Goal: Task Accomplishment & Management: Use online tool/utility

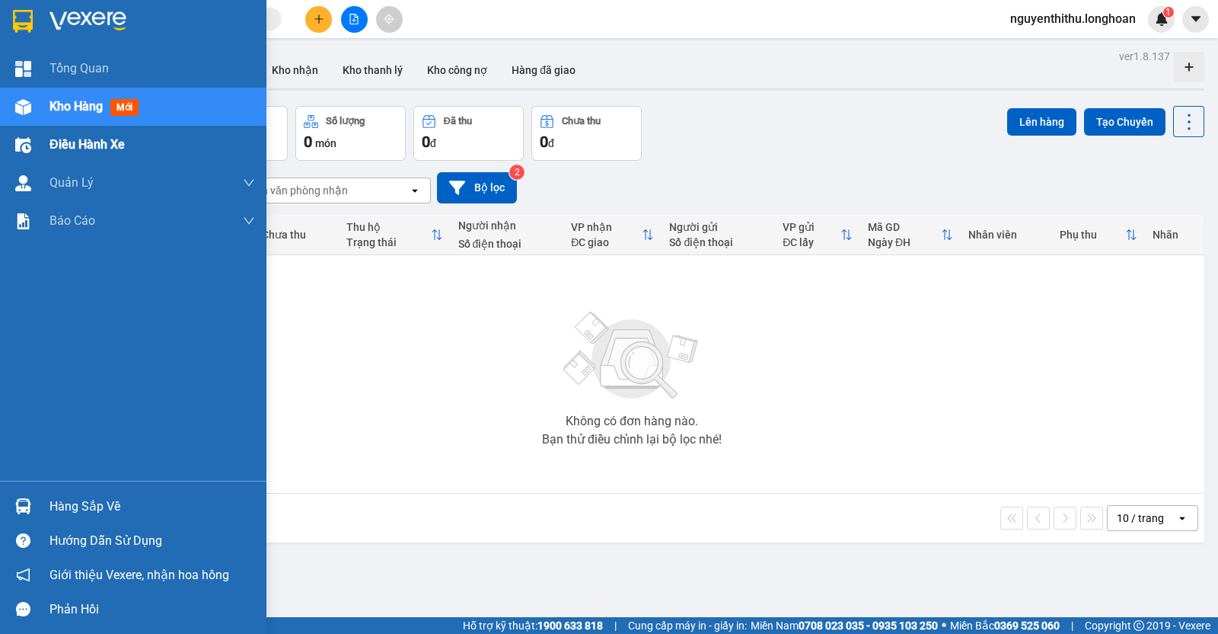
click at [44, 154] on div "Điều hành xe" at bounding box center [133, 145] width 267 height 38
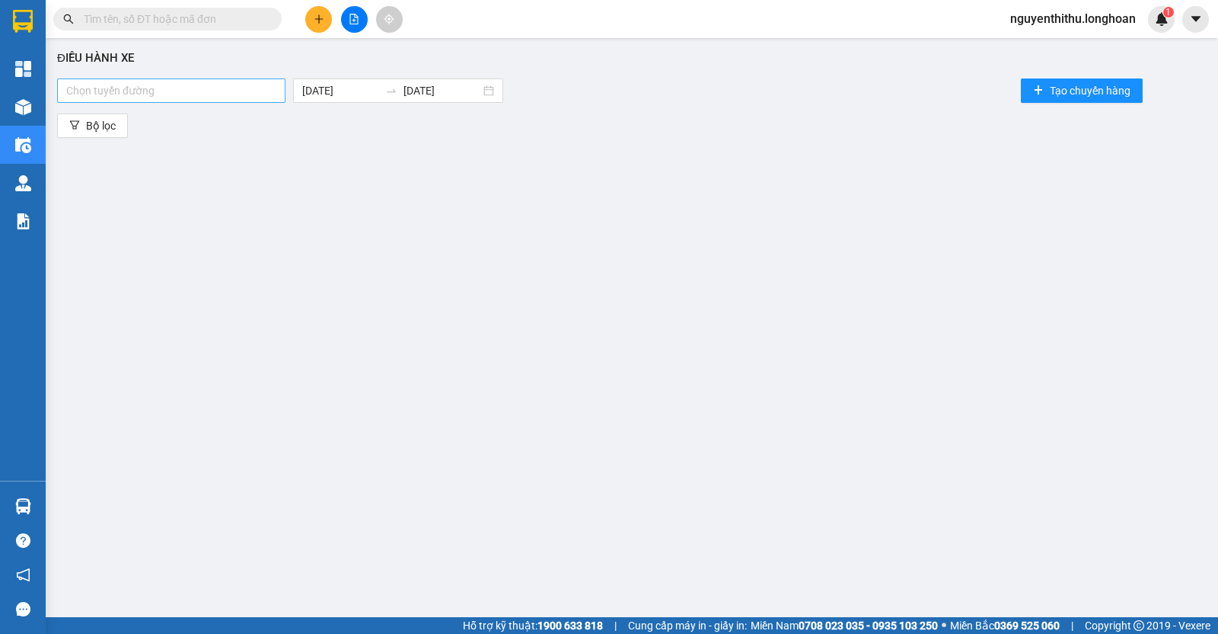
click at [200, 91] on div at bounding box center [171, 90] width 221 height 18
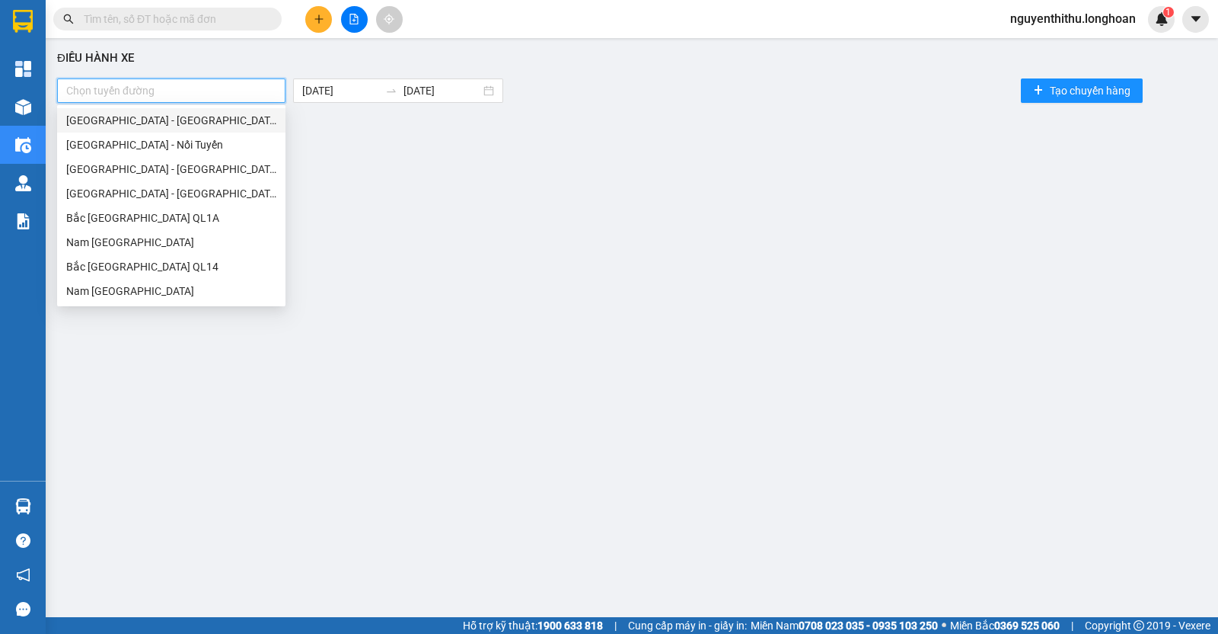
click at [181, 127] on div "[GEOGRAPHIC_DATA] - [GEOGRAPHIC_DATA]" at bounding box center [171, 120] width 210 height 17
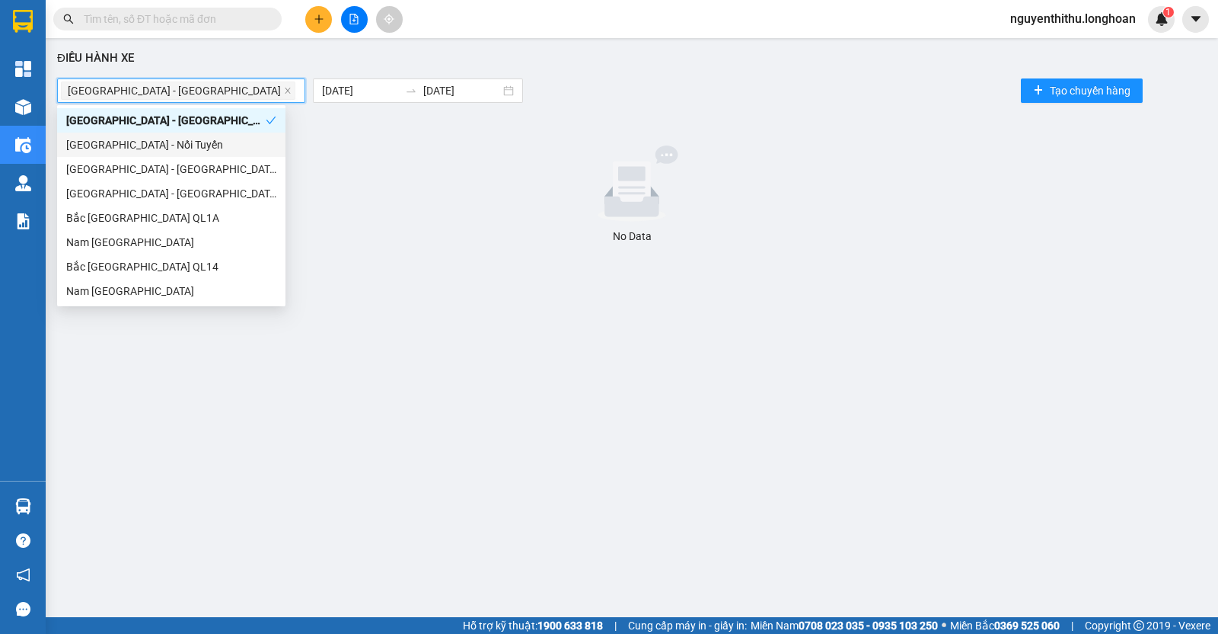
click at [179, 146] on div "[GEOGRAPHIC_DATA] - Nối Tuyến" at bounding box center [171, 144] width 210 height 17
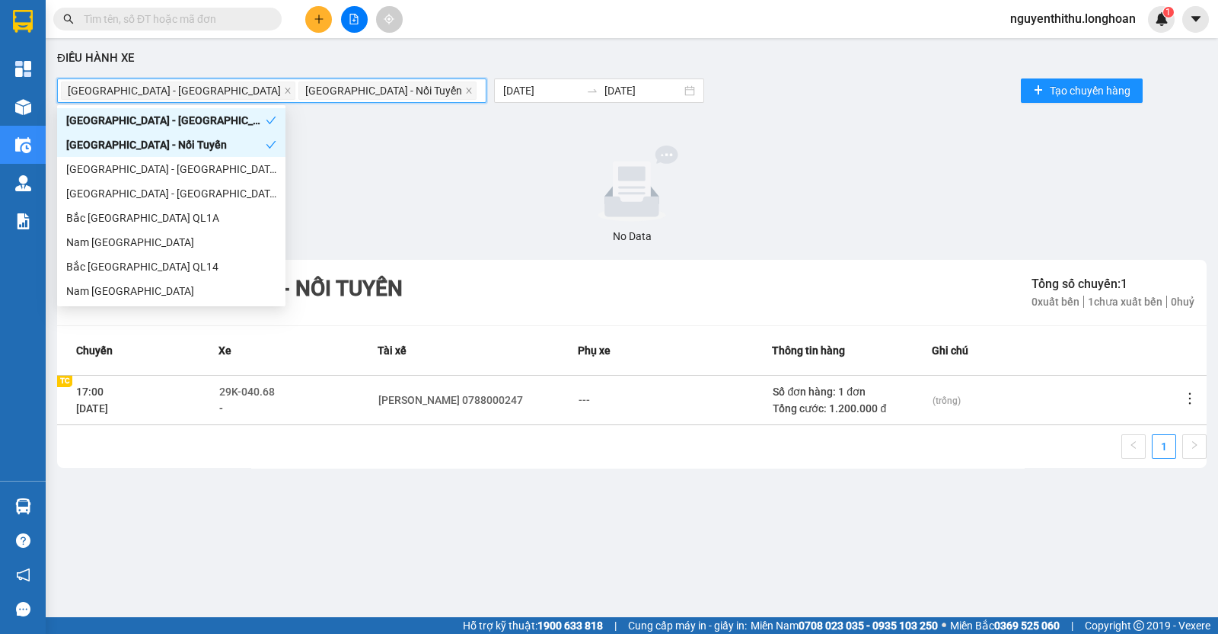
click at [174, 147] on div "[GEOGRAPHIC_DATA] - Nối Tuyến" at bounding box center [166, 144] width 200 height 17
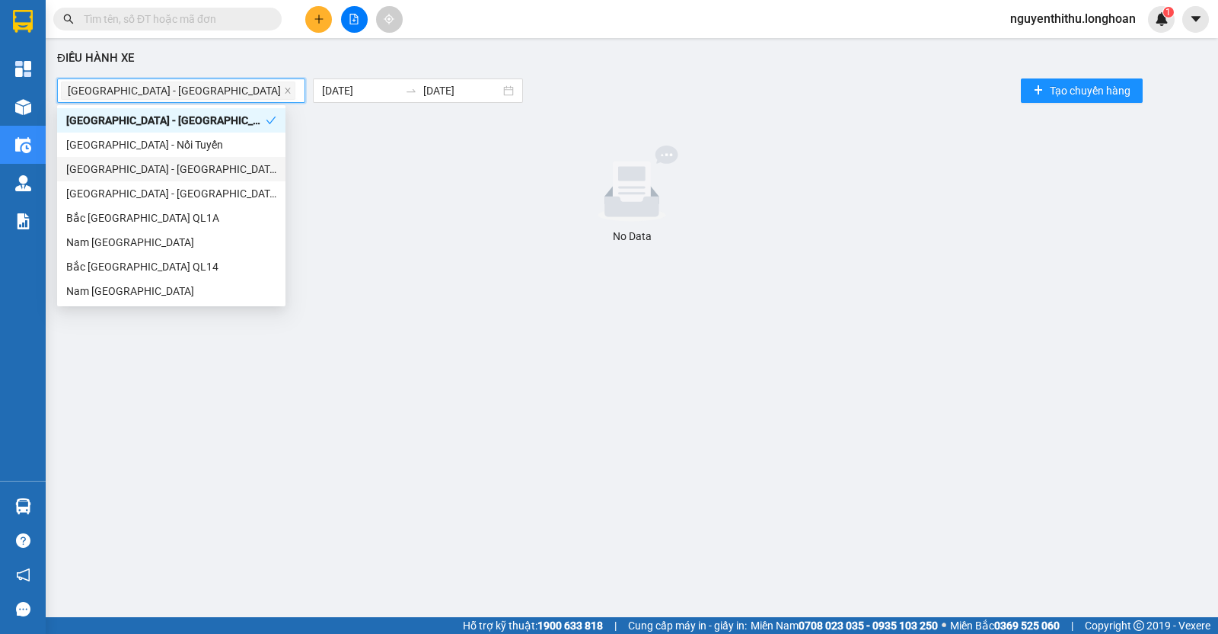
click at [171, 168] on div "[GEOGRAPHIC_DATA] - [GEOGRAPHIC_DATA] - [GEOGRAPHIC_DATA]" at bounding box center [171, 169] width 210 height 17
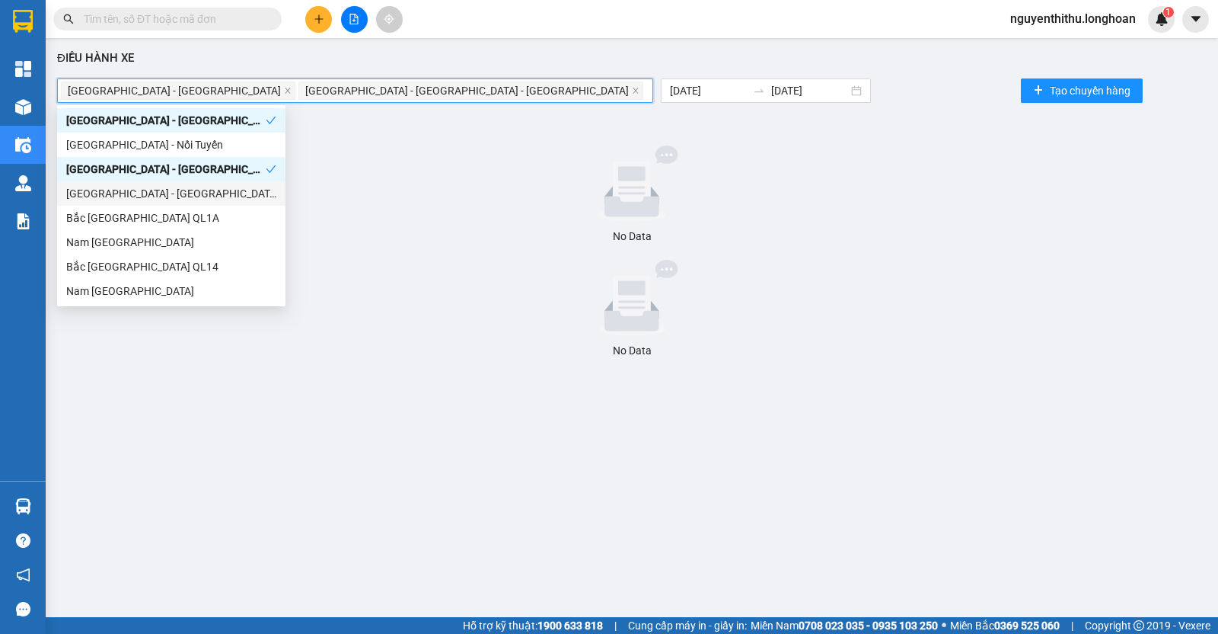
click at [170, 194] on div "[GEOGRAPHIC_DATA] - [GEOGRAPHIC_DATA]" at bounding box center [171, 193] width 210 height 17
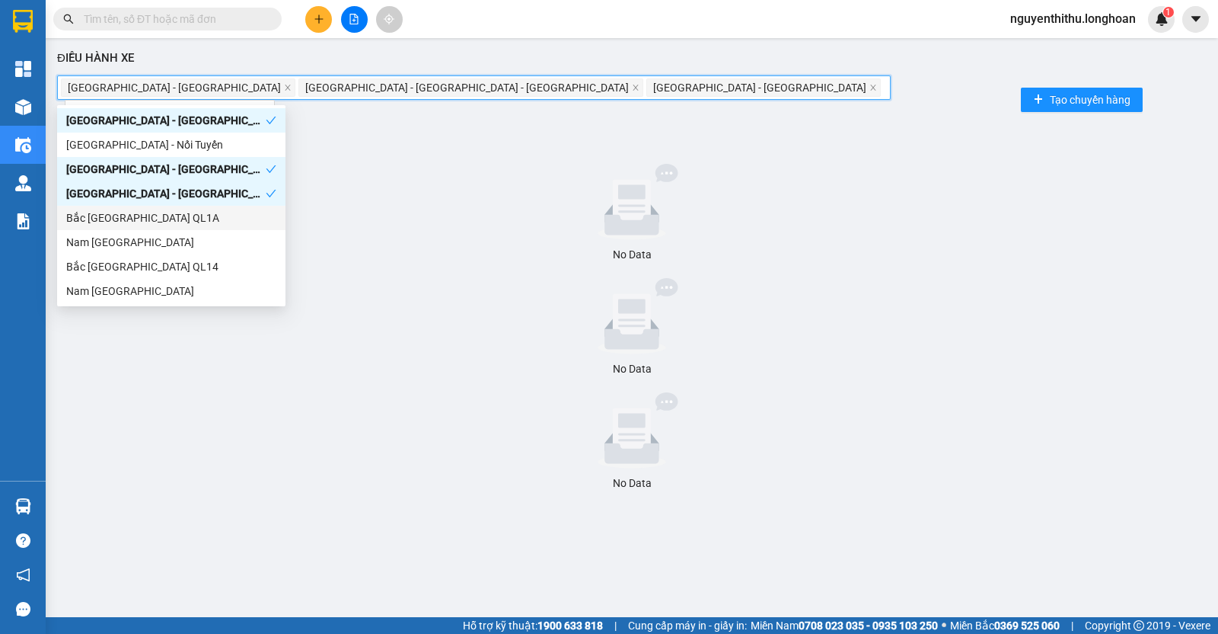
click at [156, 226] on div "Bắc [GEOGRAPHIC_DATA] QL1A" at bounding box center [171, 218] width 228 height 24
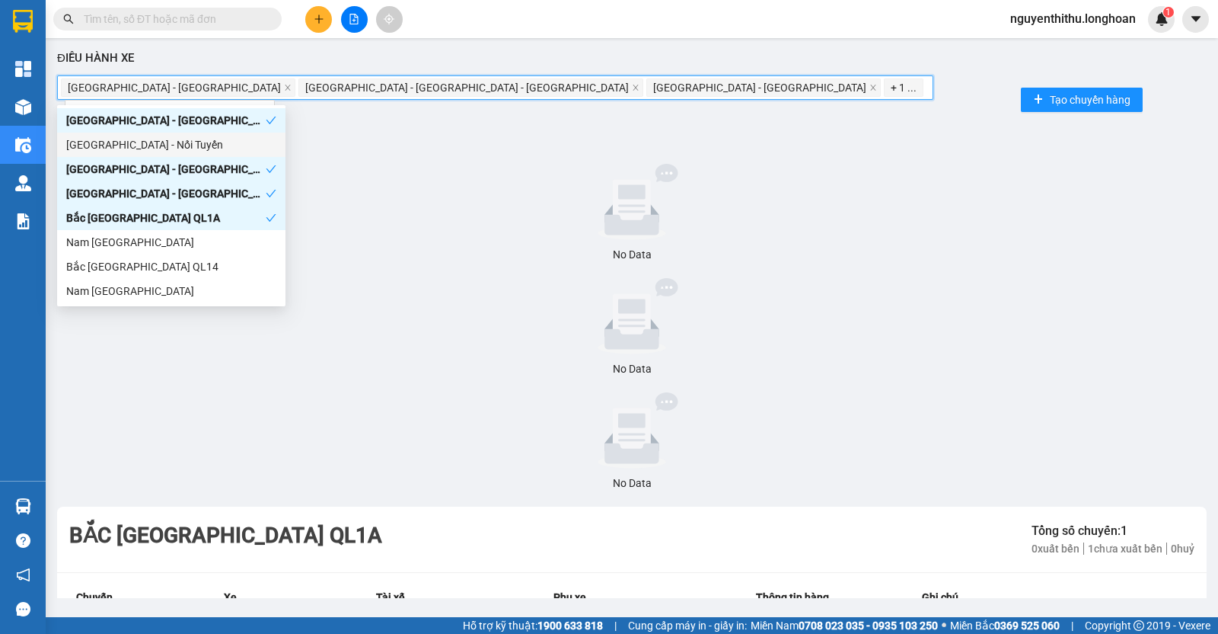
click at [147, 152] on div "[GEOGRAPHIC_DATA] - Nối Tuyến" at bounding box center [171, 144] width 210 height 17
click at [152, 252] on div "Nam [GEOGRAPHIC_DATA]" at bounding box center [171, 242] width 228 height 24
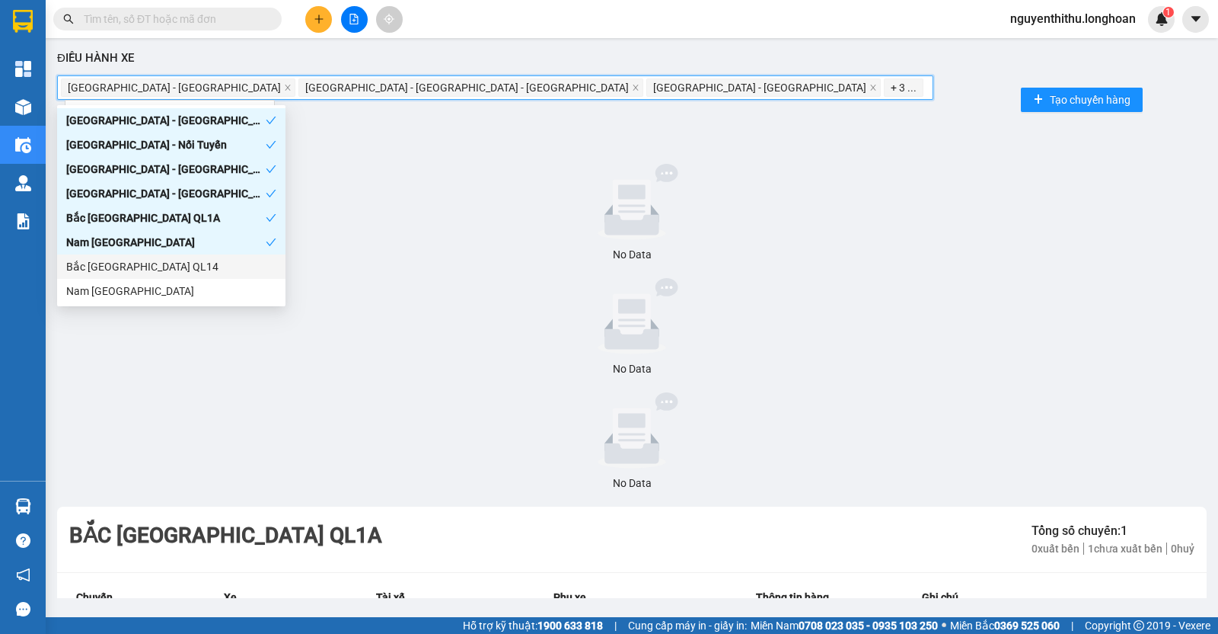
click at [156, 265] on div "Bắc [GEOGRAPHIC_DATA] QL14" at bounding box center [171, 266] width 210 height 17
click at [154, 299] on div "Nam [GEOGRAPHIC_DATA]" at bounding box center [171, 291] width 210 height 17
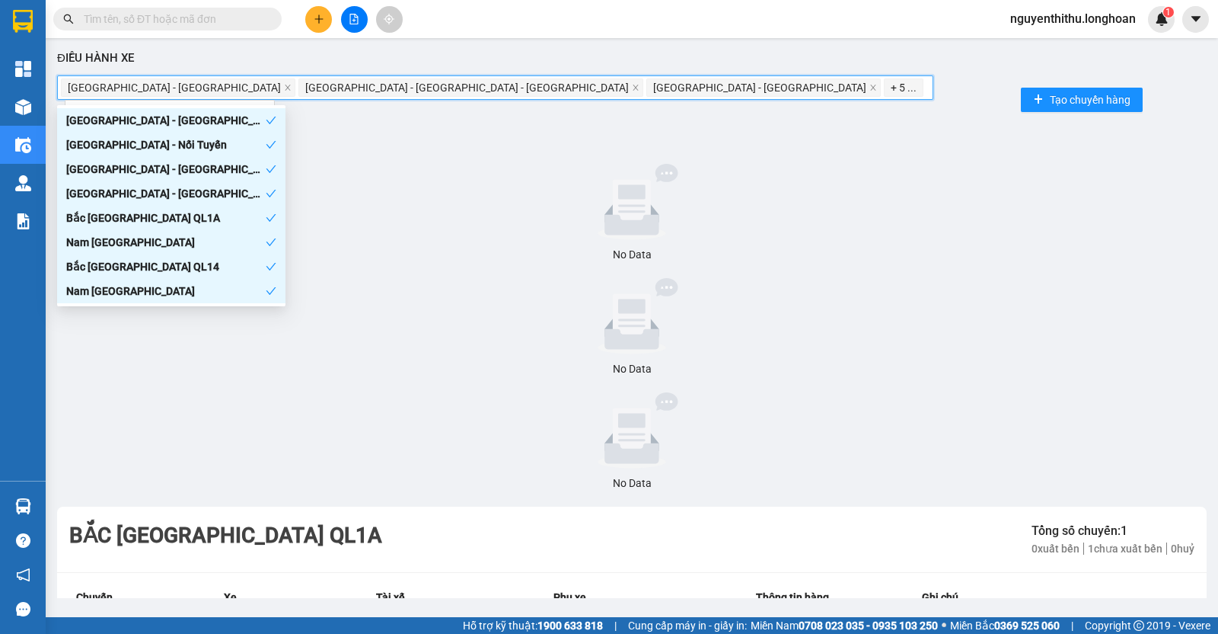
scroll to position [94, 0]
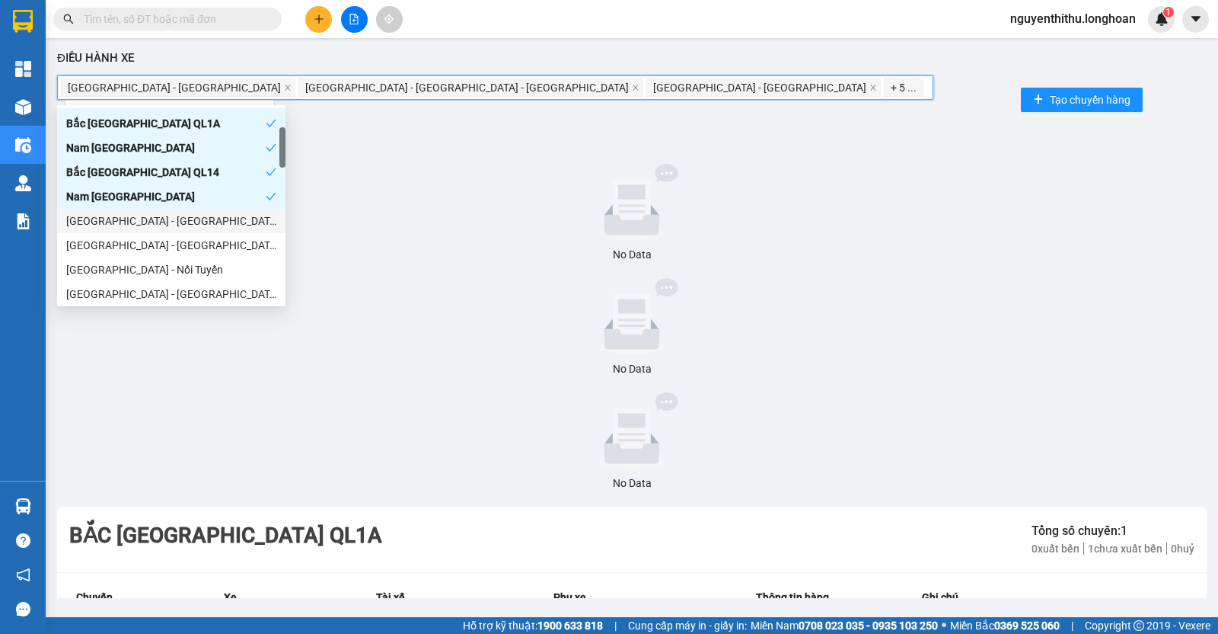
click at [170, 225] on div "[GEOGRAPHIC_DATA] - [GEOGRAPHIC_DATA]" at bounding box center [171, 220] width 210 height 17
click at [170, 241] on div "[GEOGRAPHIC_DATA] - [GEOGRAPHIC_DATA]" at bounding box center [171, 245] width 210 height 17
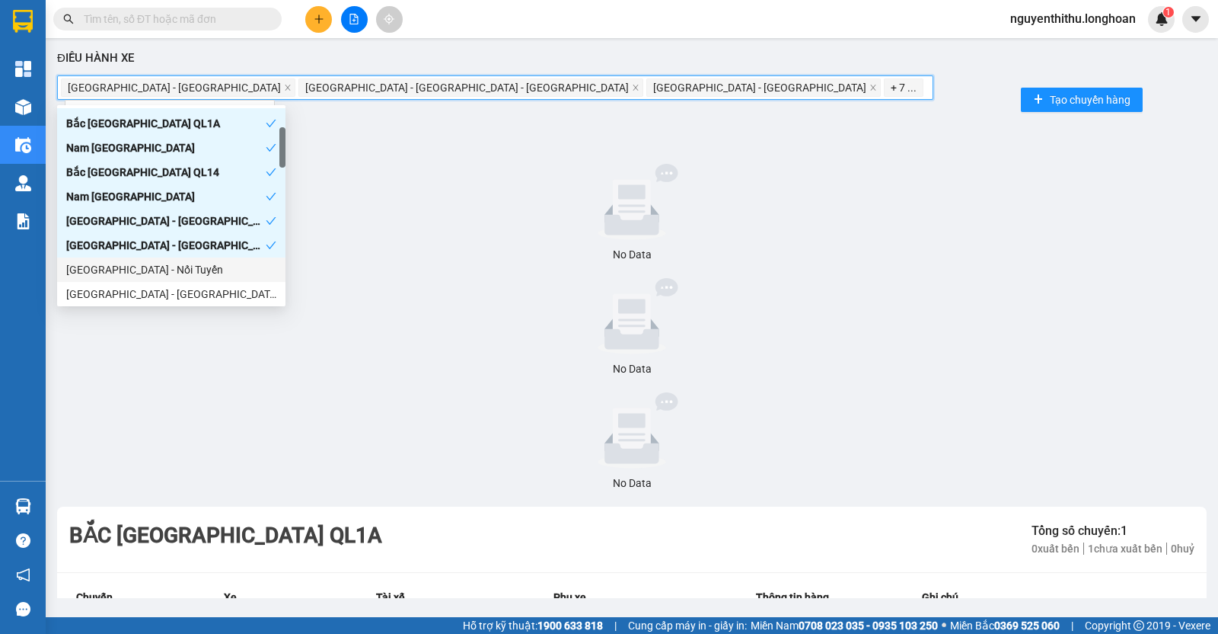
click at [170, 276] on div "[GEOGRAPHIC_DATA] - Nối Tuyến" at bounding box center [171, 269] width 210 height 17
click at [171, 289] on div "[GEOGRAPHIC_DATA] - [GEOGRAPHIC_DATA]" at bounding box center [171, 294] width 210 height 17
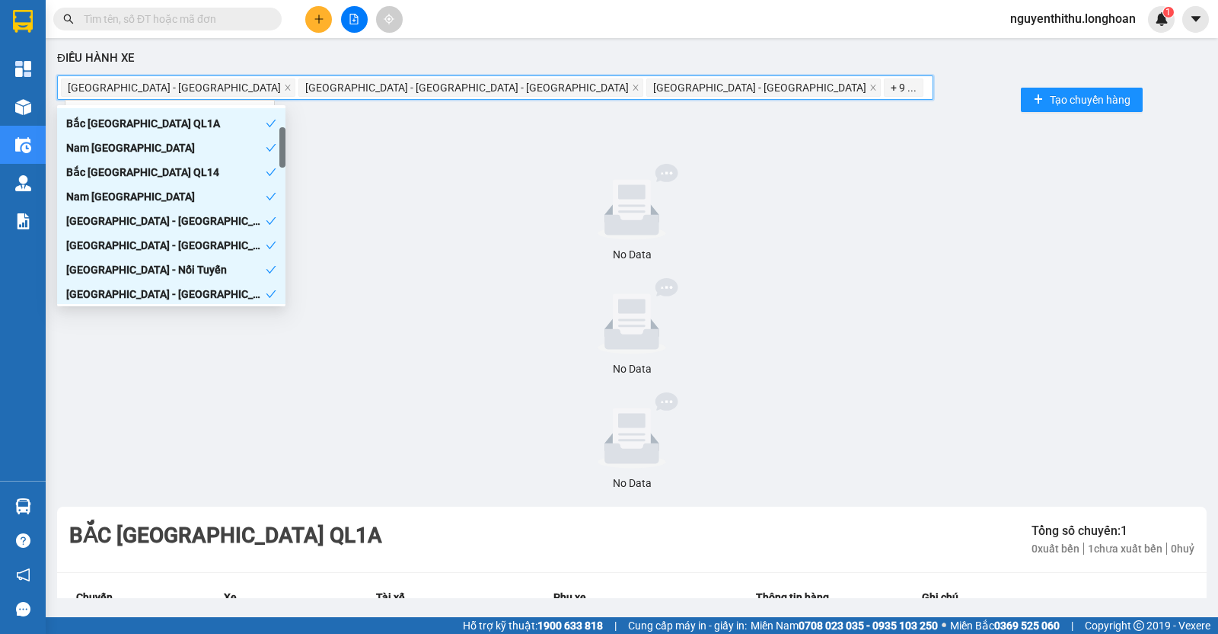
scroll to position [286, 0]
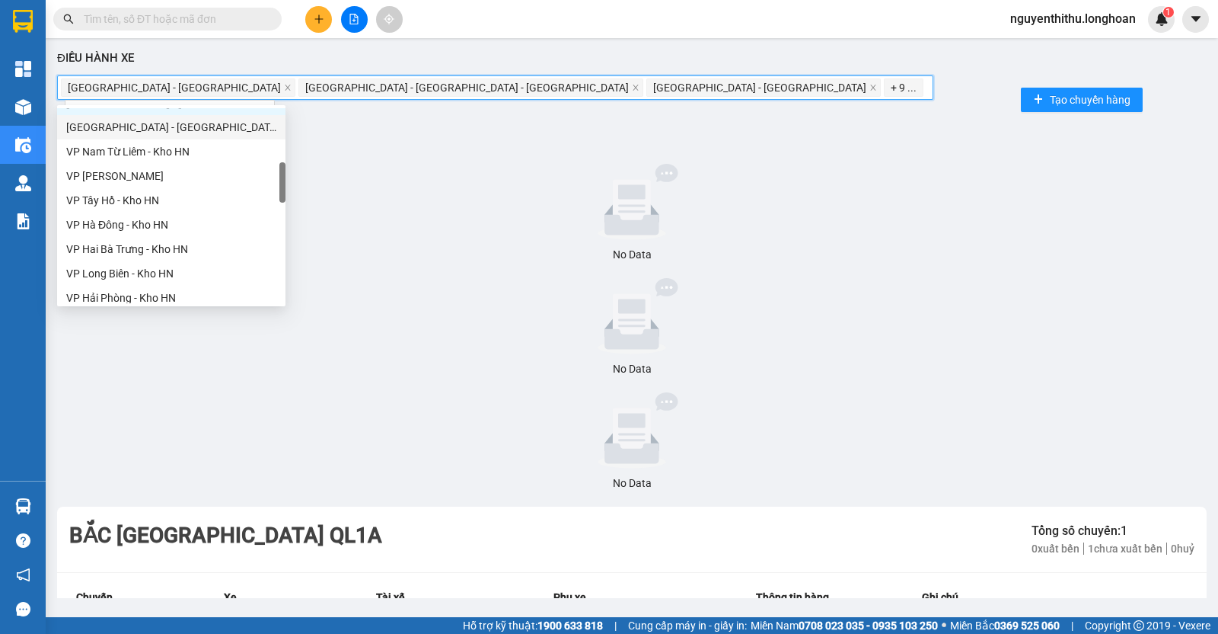
click at [175, 127] on div "[GEOGRAPHIC_DATA] - [GEOGRAPHIC_DATA]" at bounding box center [171, 127] width 210 height 17
click at [183, 159] on div "VP Nam Từ Liêm - Kho HN" at bounding box center [171, 151] width 210 height 17
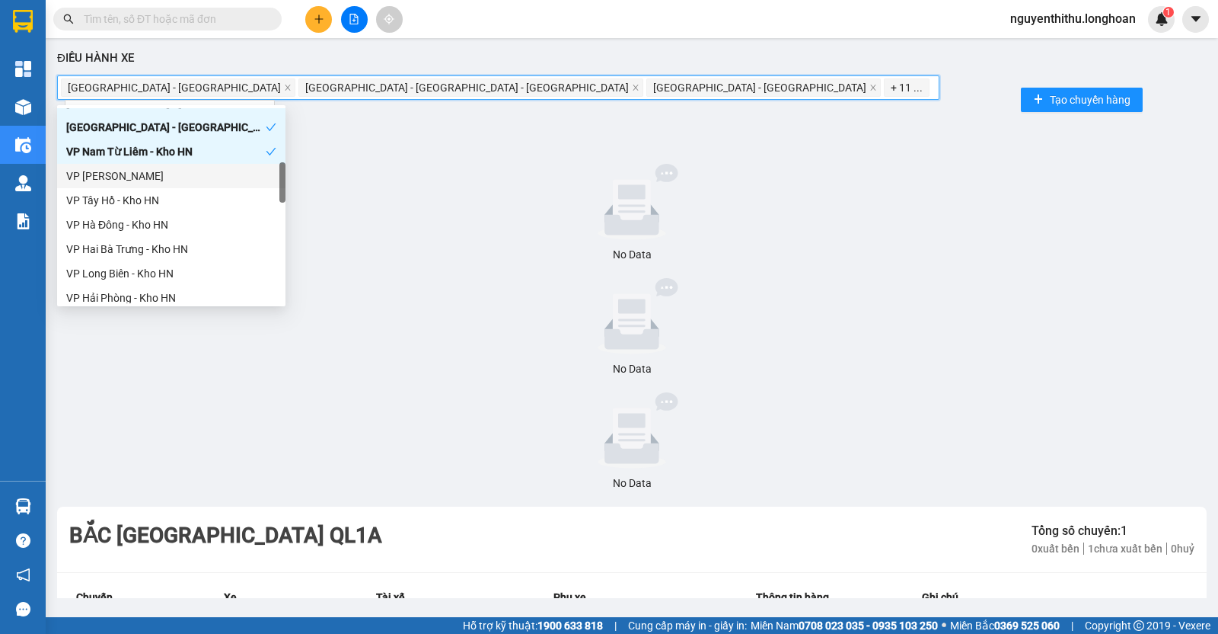
click at [185, 182] on div "VP [PERSON_NAME]" at bounding box center [171, 176] width 210 height 17
click at [186, 209] on div "VP Tây Hồ - Kho HN" at bounding box center [171, 200] width 228 height 24
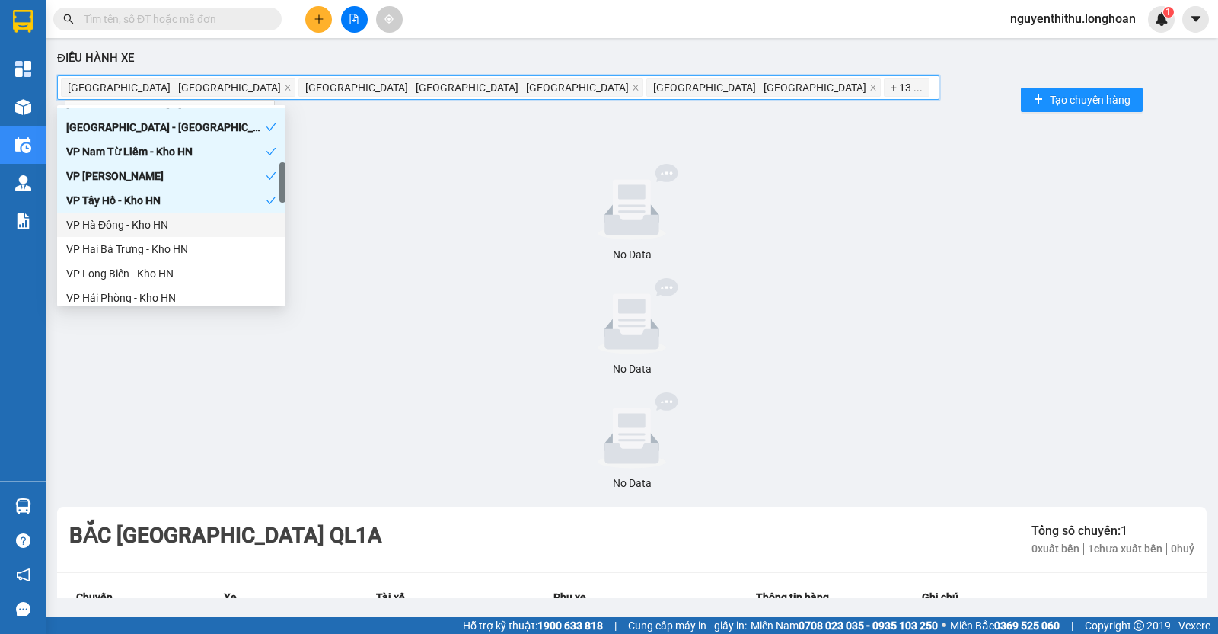
click at [189, 220] on div "VP Hà Đông - Kho HN" at bounding box center [171, 224] width 210 height 17
click at [190, 253] on div "VP Hai Bà Trưng - Kho HN" at bounding box center [171, 249] width 210 height 17
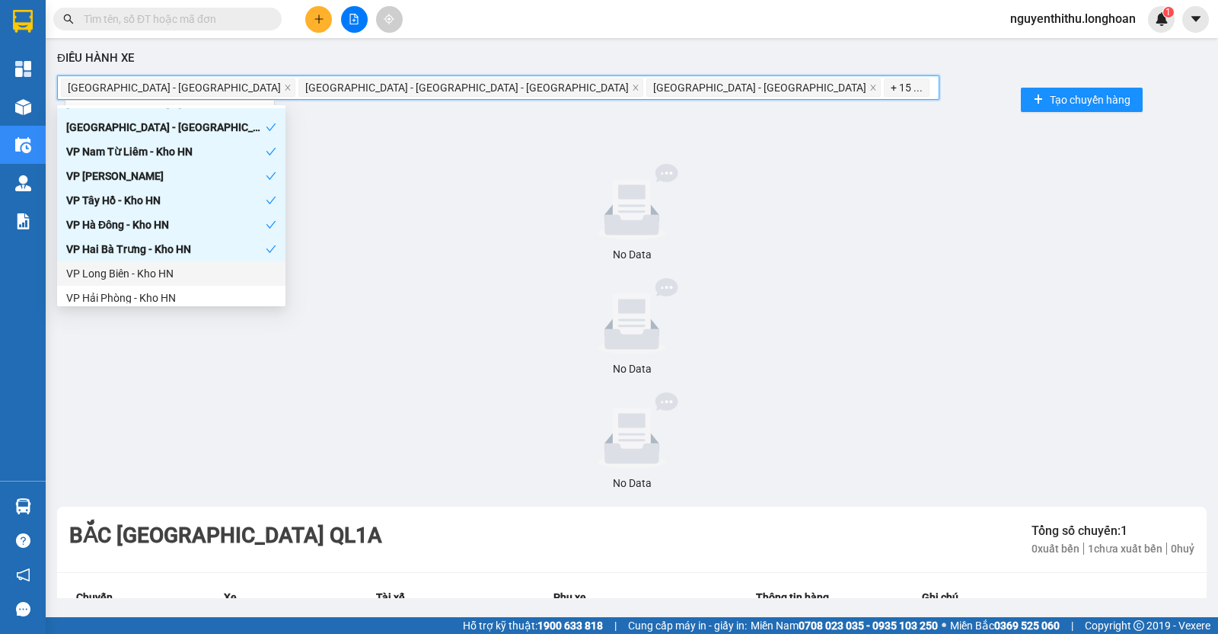
click at [193, 279] on div "VP Long Biên - Kho HN" at bounding box center [171, 273] width 210 height 17
click at [193, 289] on div "VP Hải Phòng - Kho HN" at bounding box center [171, 297] width 210 height 17
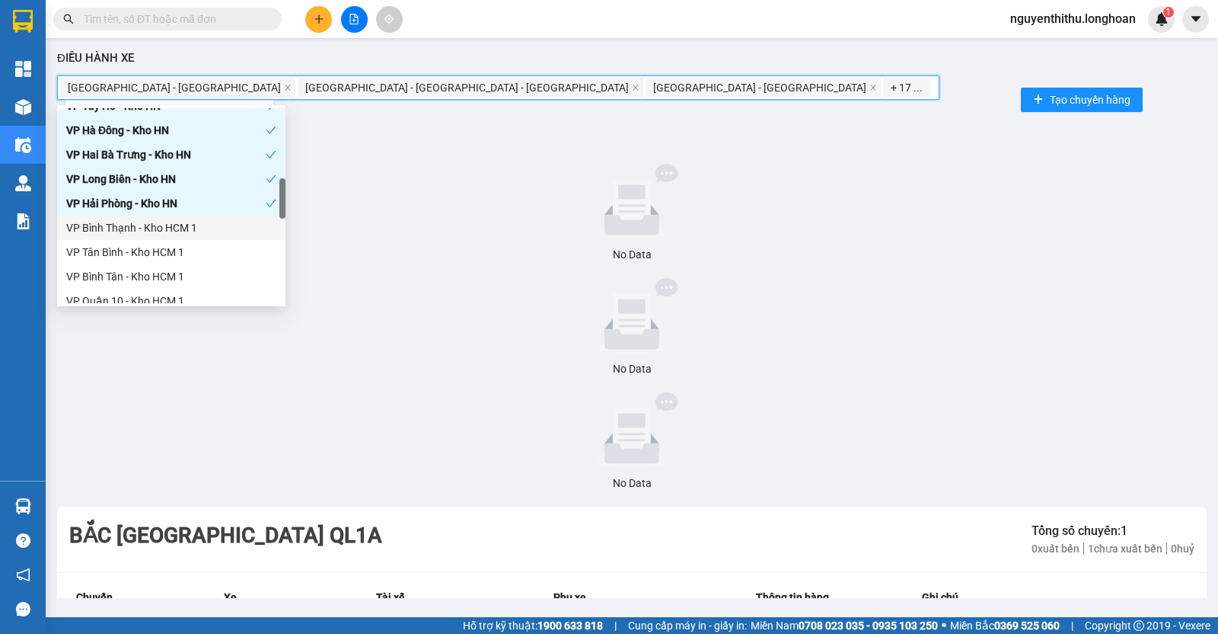
click at [194, 219] on div "VP Bình Thạnh - Kho HCM 1" at bounding box center [171, 227] width 210 height 17
click at [194, 272] on div "VP Bình Tân - Kho HCM 1" at bounding box center [171, 276] width 210 height 17
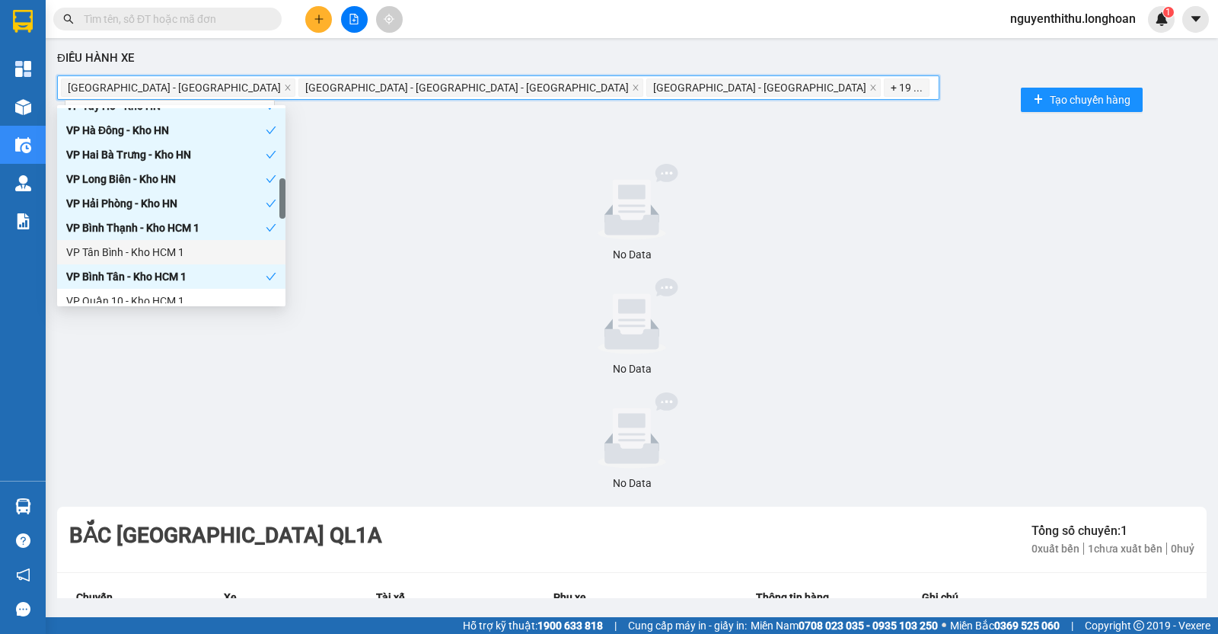
click at [202, 249] on div "VP Tân Bình - Kho HCM 1" at bounding box center [171, 252] width 210 height 17
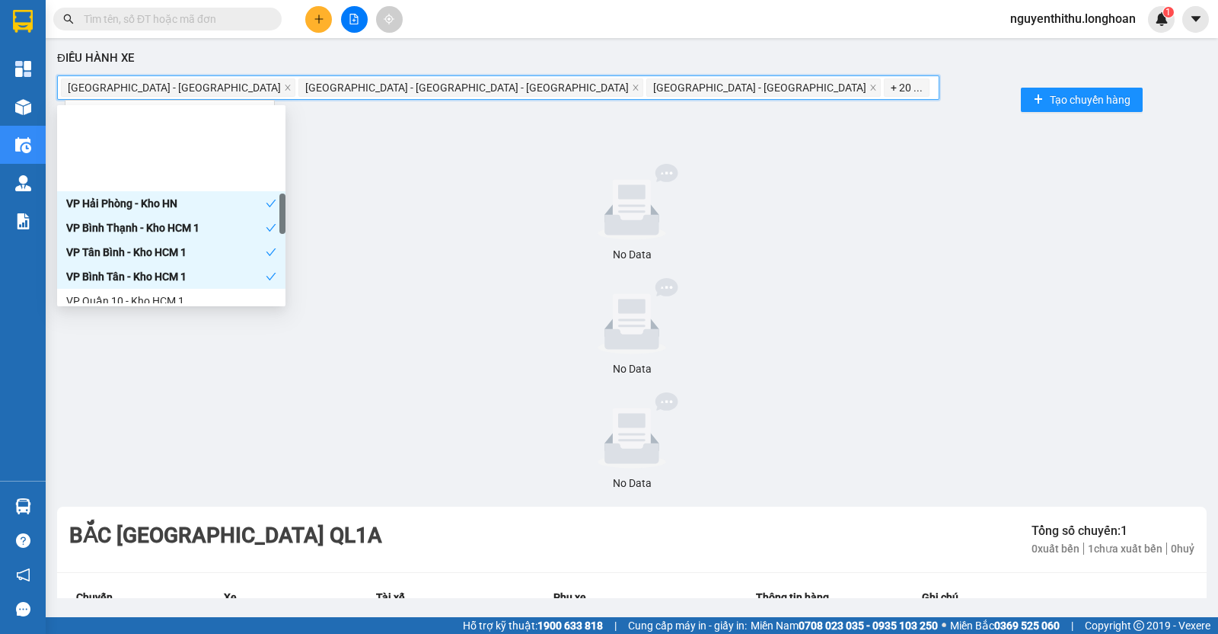
scroll to position [476, 0]
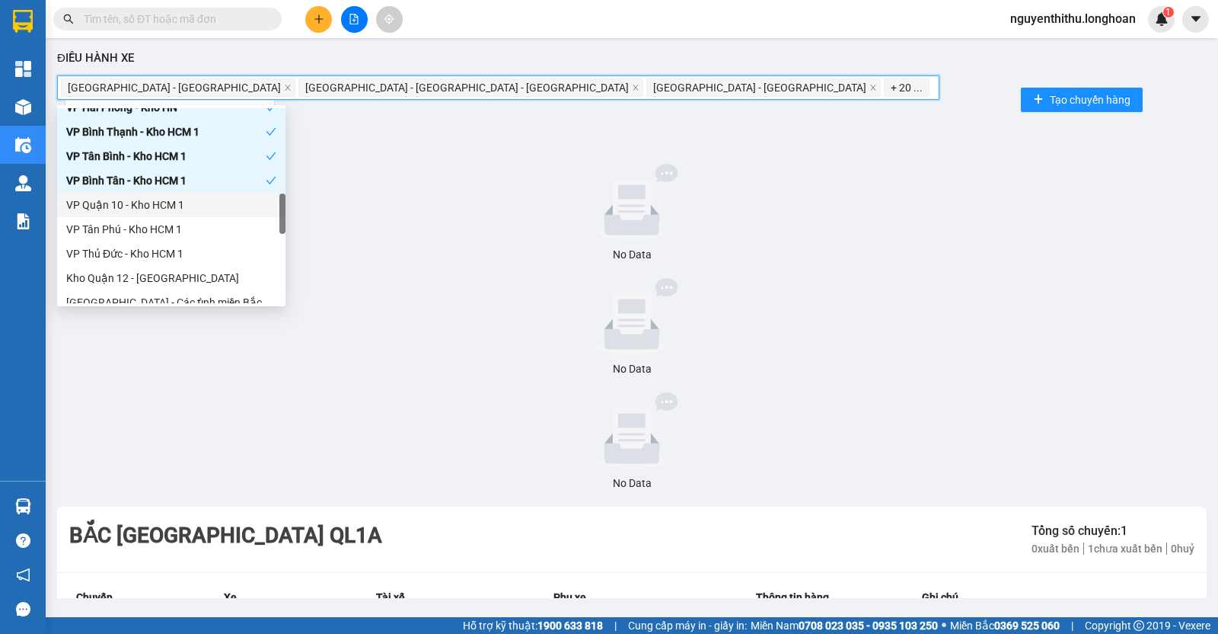
click at [193, 214] on div "VP Quận 10 - Kho HCM 1" at bounding box center [171, 205] width 228 height 24
click at [191, 237] on div "VP Tân Phú - Kho HCM 1" at bounding box center [171, 229] width 210 height 17
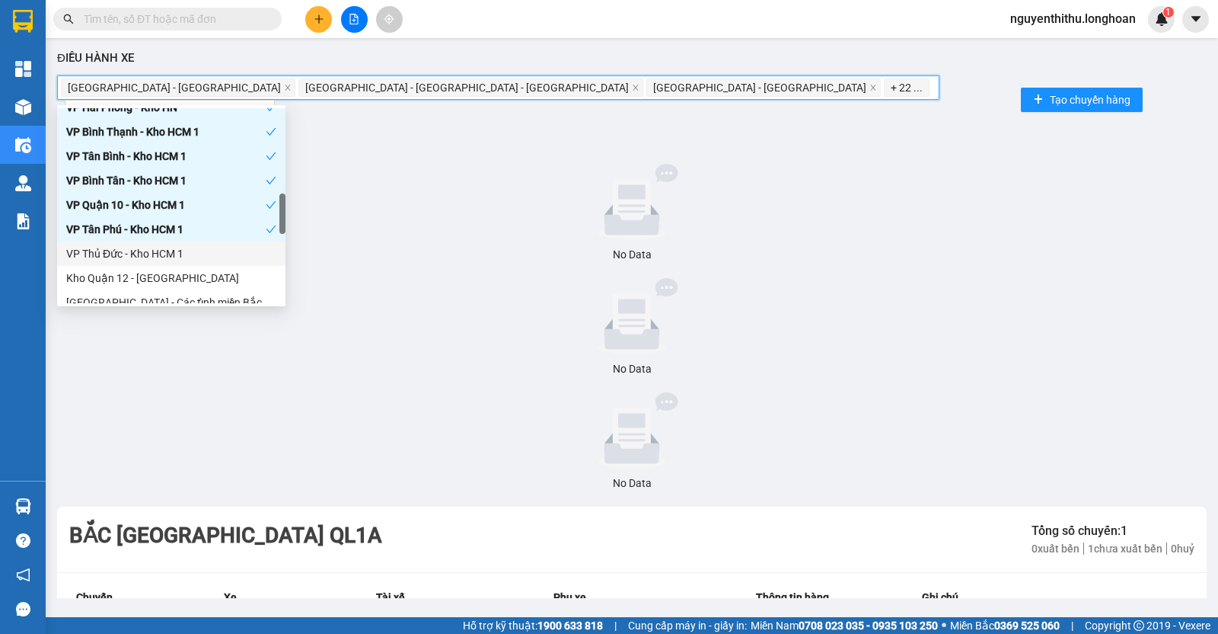
click at [196, 251] on div "VP Thủ Đức - Kho HCM 1" at bounding box center [171, 253] width 210 height 17
click at [198, 270] on div "Kho Quận 12 - [GEOGRAPHIC_DATA]" at bounding box center [171, 278] width 210 height 17
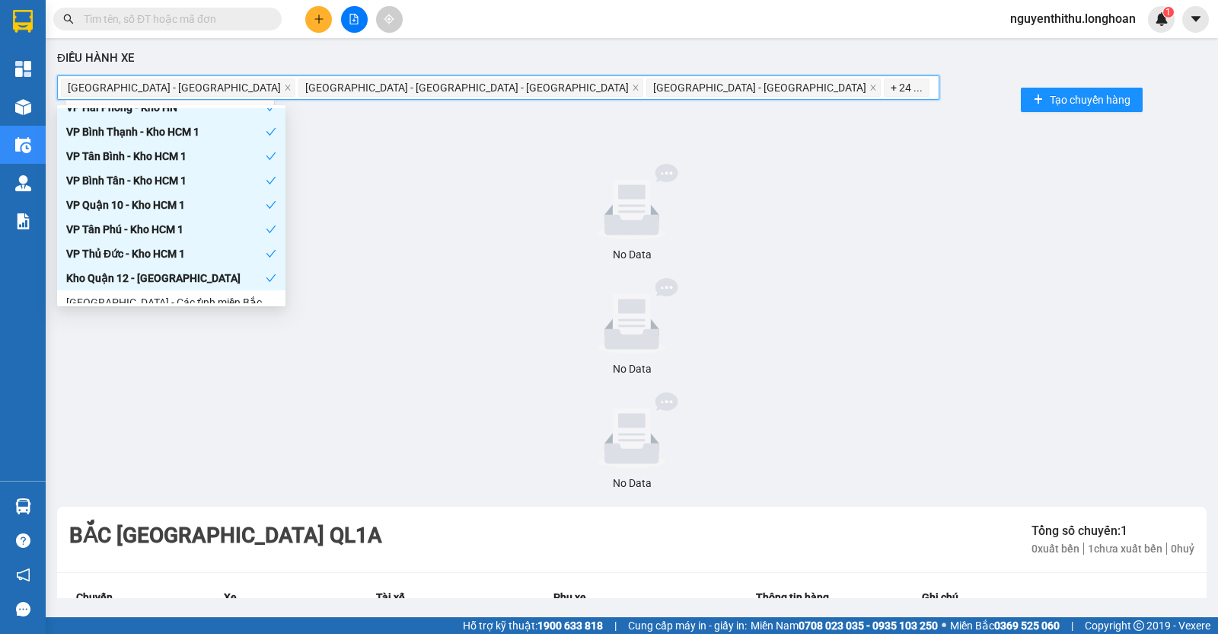
scroll to position [571, 0]
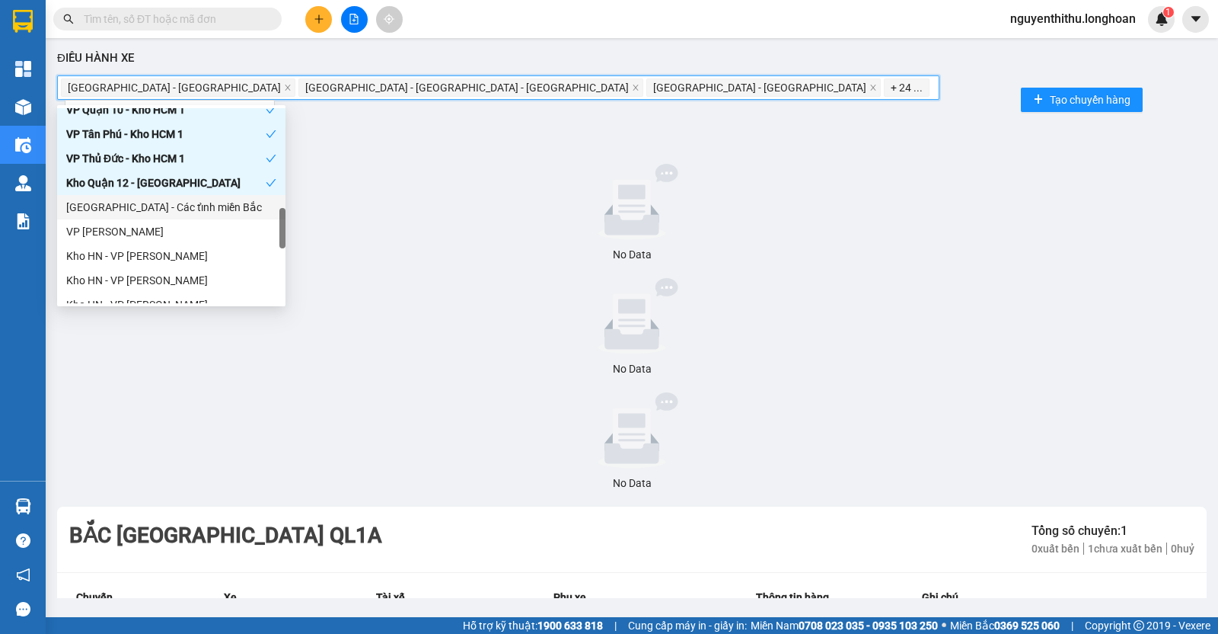
click at [184, 213] on div "[GEOGRAPHIC_DATA] - Các tỉnh miền Bắc" at bounding box center [171, 207] width 210 height 17
click at [182, 242] on div "VP [PERSON_NAME]" at bounding box center [171, 231] width 228 height 24
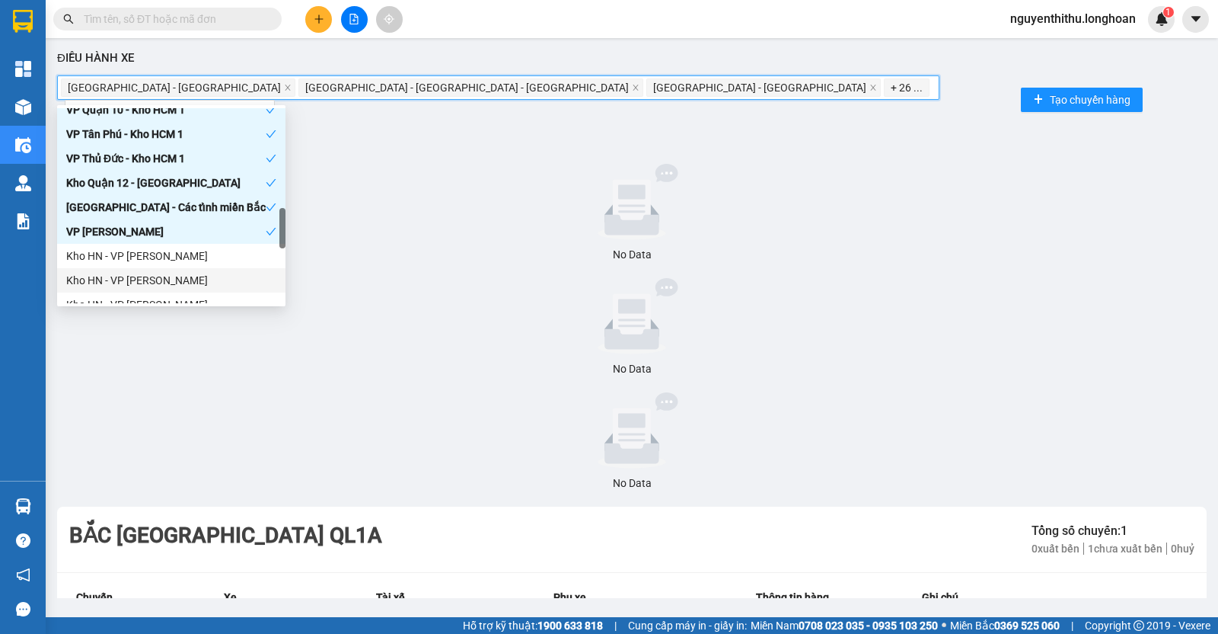
click at [187, 270] on div "Kho HN - VP [PERSON_NAME]" at bounding box center [171, 280] width 228 height 24
click at [192, 247] on div "Kho HN - VP [PERSON_NAME]" at bounding box center [171, 255] width 210 height 17
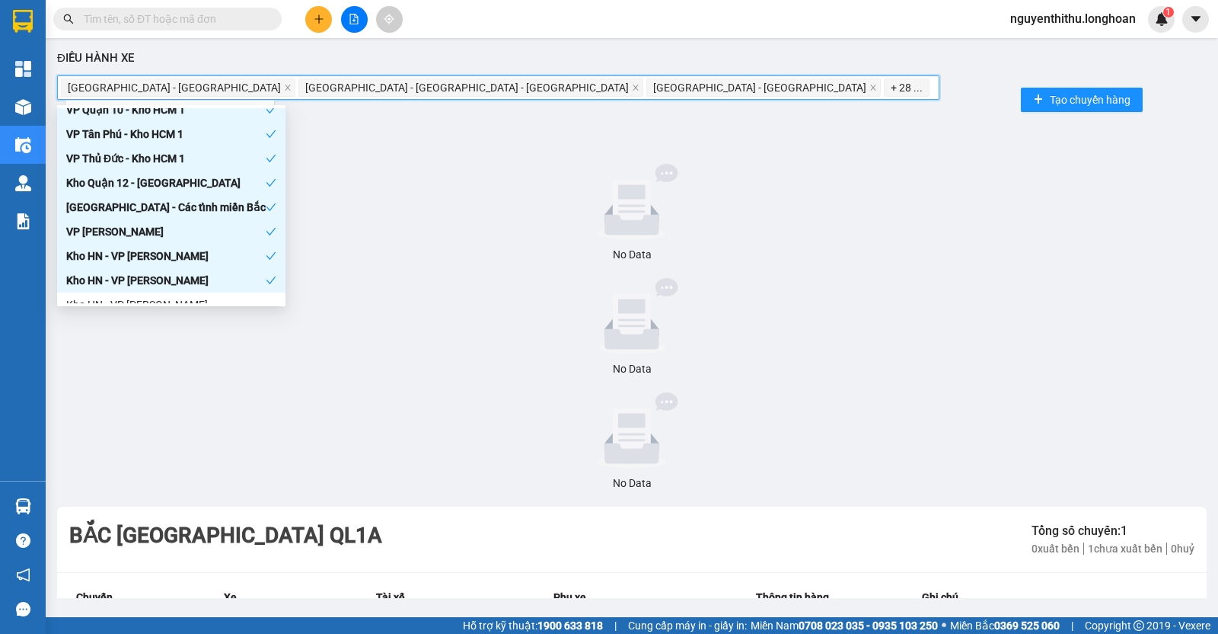
scroll to position [666, 0]
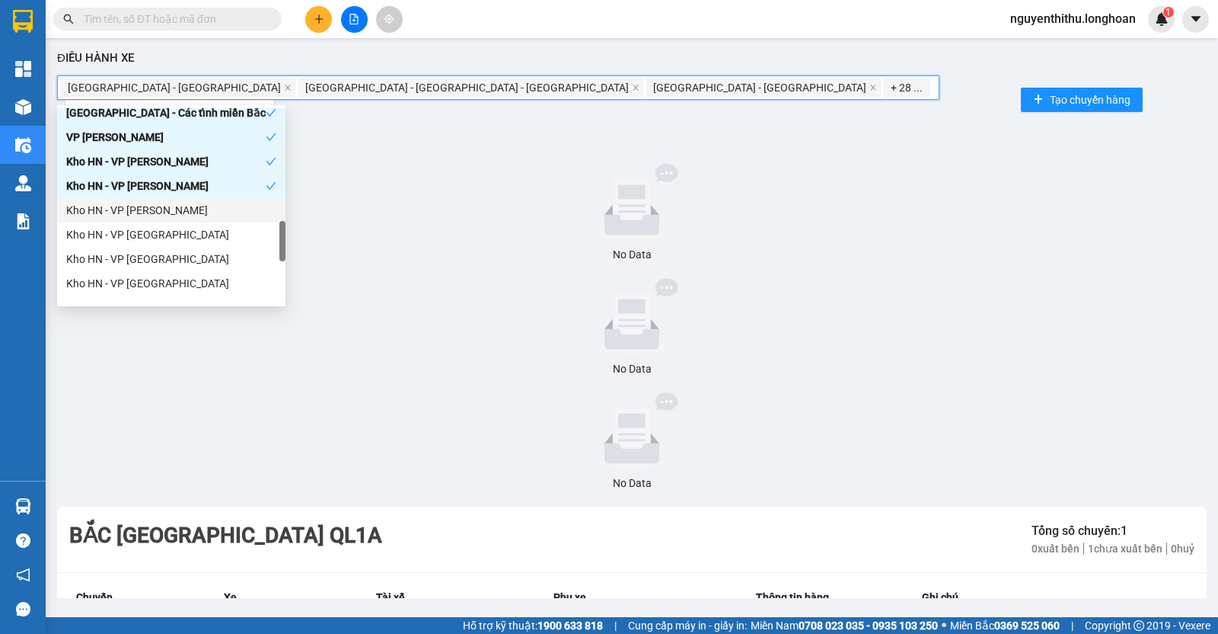
click at [187, 206] on div "Kho HN - VP [PERSON_NAME]" at bounding box center [171, 210] width 210 height 17
click at [183, 238] on div "Kho HN - VP [GEOGRAPHIC_DATA]" at bounding box center [171, 234] width 210 height 17
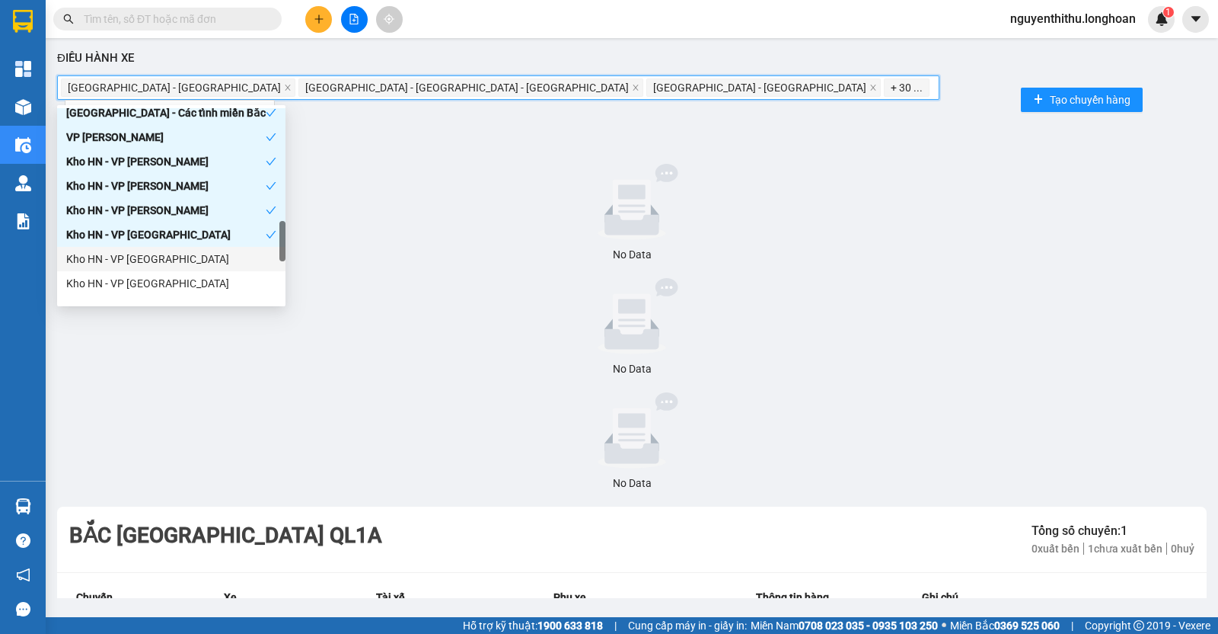
click at [184, 269] on div "Kho HN - VP [GEOGRAPHIC_DATA]" at bounding box center [171, 259] width 228 height 24
click at [189, 285] on div "Kho HN - VP [GEOGRAPHIC_DATA]" at bounding box center [171, 283] width 210 height 17
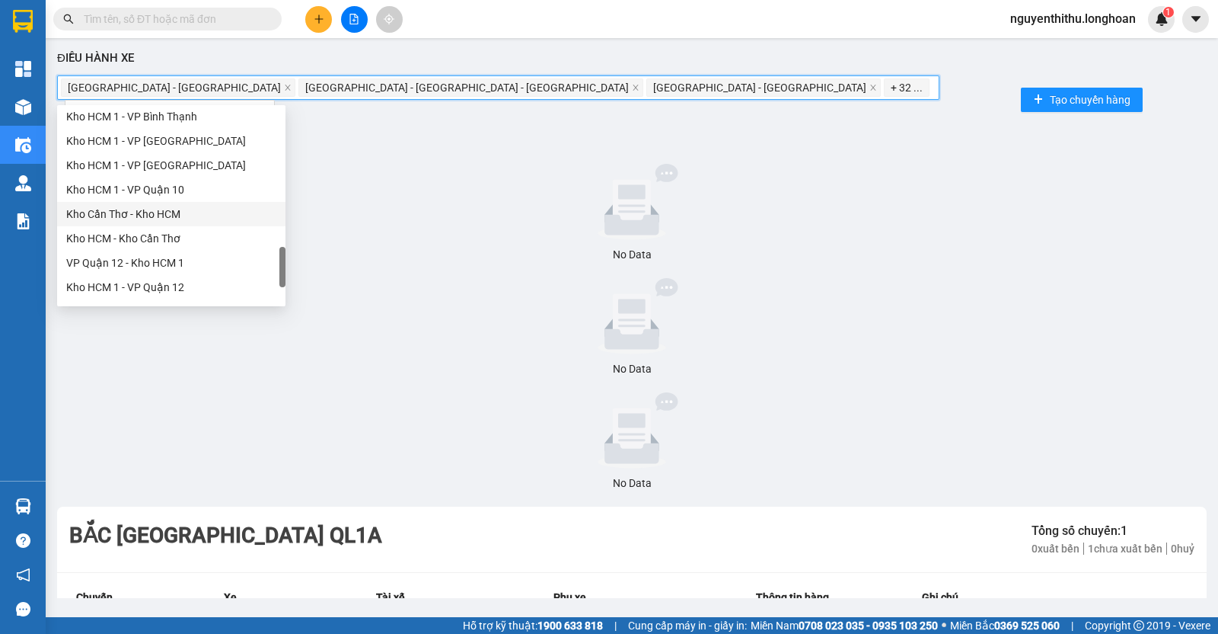
scroll to position [761, 0]
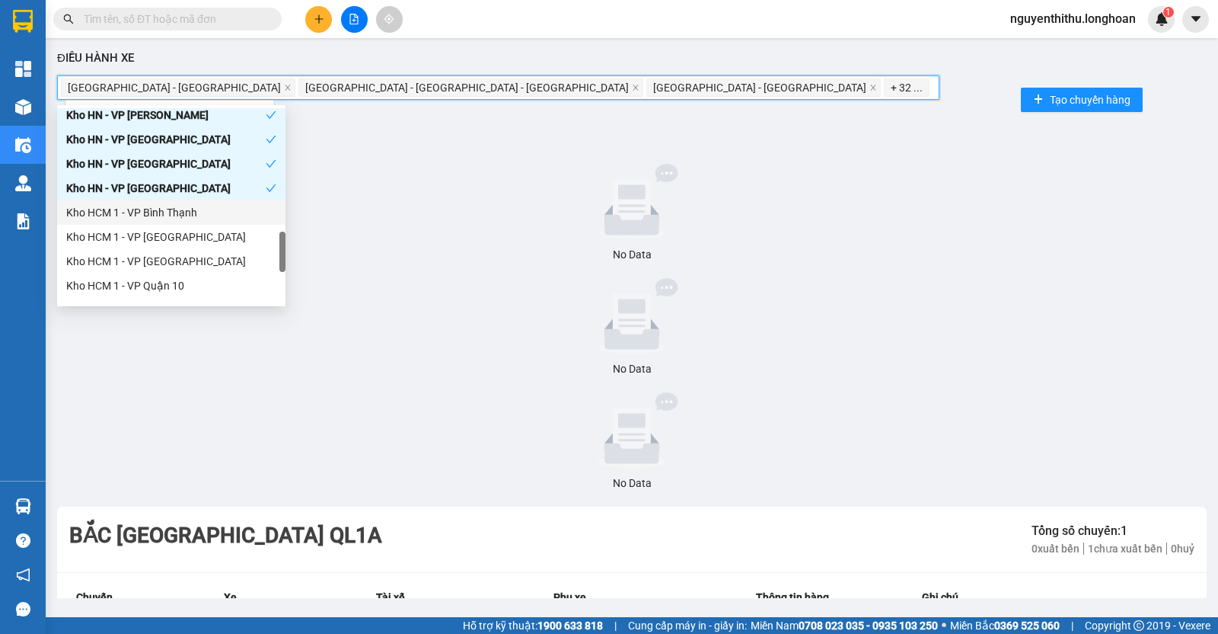
click at [187, 219] on div "Kho HCM 1 - VP Bình Thạnh" at bounding box center [171, 212] width 210 height 17
click at [190, 244] on div "Kho HCM 1 - VP [GEOGRAPHIC_DATA]" at bounding box center [171, 237] width 228 height 24
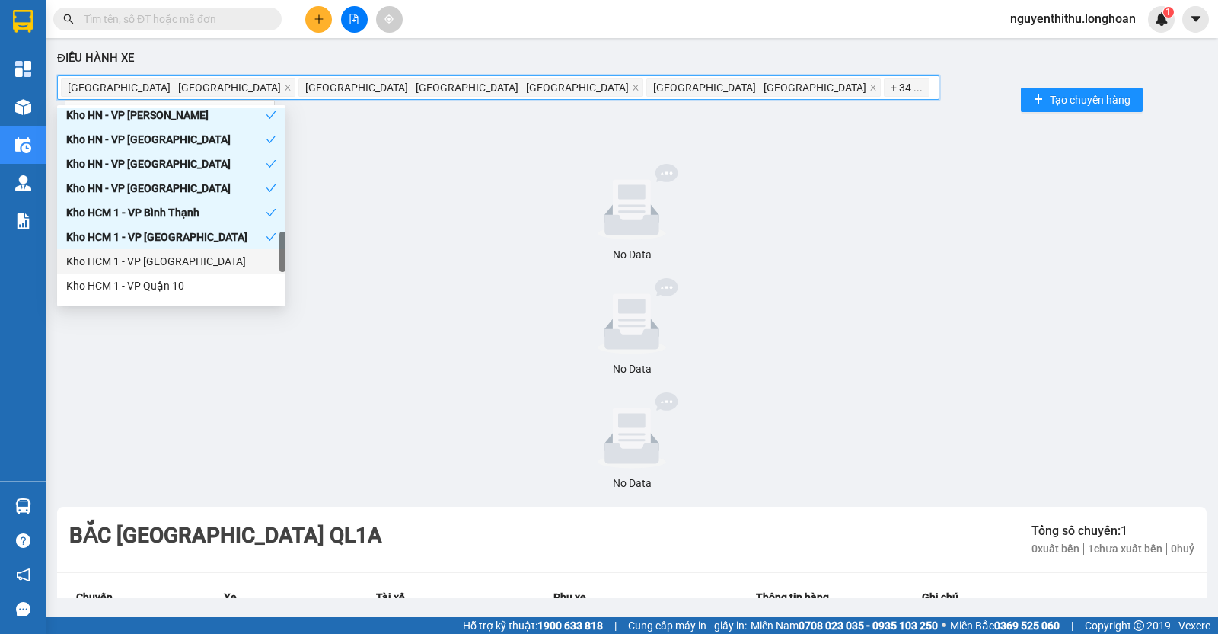
click at [193, 268] on div "Kho HCM 1 - VP [GEOGRAPHIC_DATA]" at bounding box center [171, 261] width 210 height 17
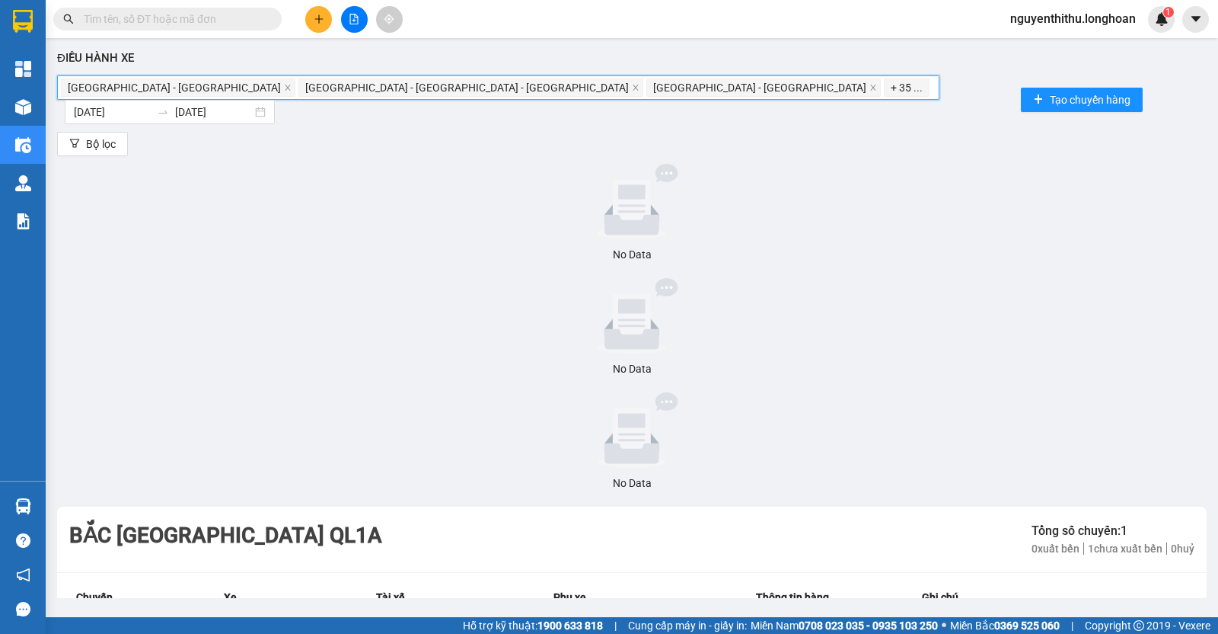
click at [933, 92] on input "search" at bounding box center [934, 87] width 3 height 18
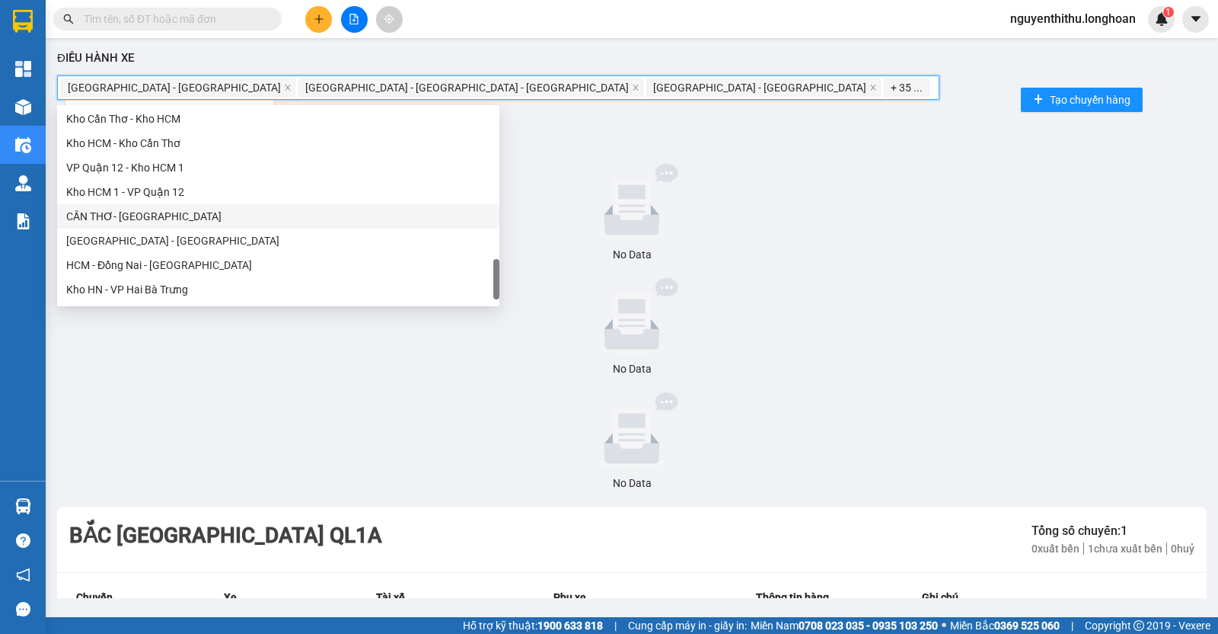
scroll to position [857, 0]
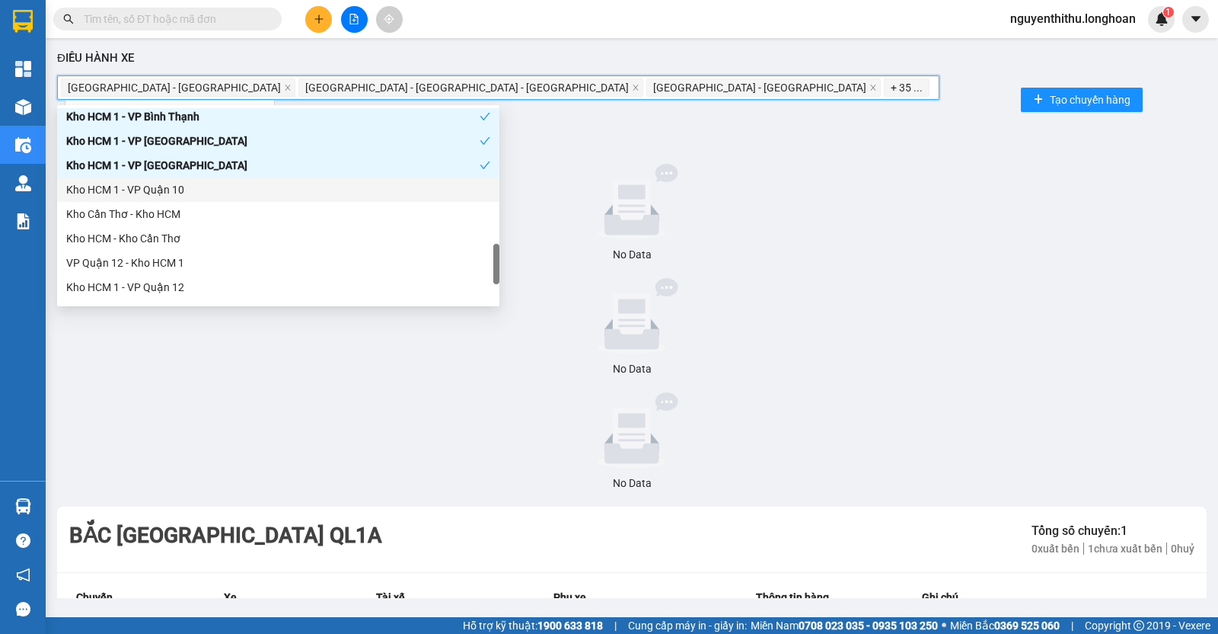
click at [264, 190] on div "Kho HCM 1 - VP Quận 10" at bounding box center [278, 189] width 424 height 17
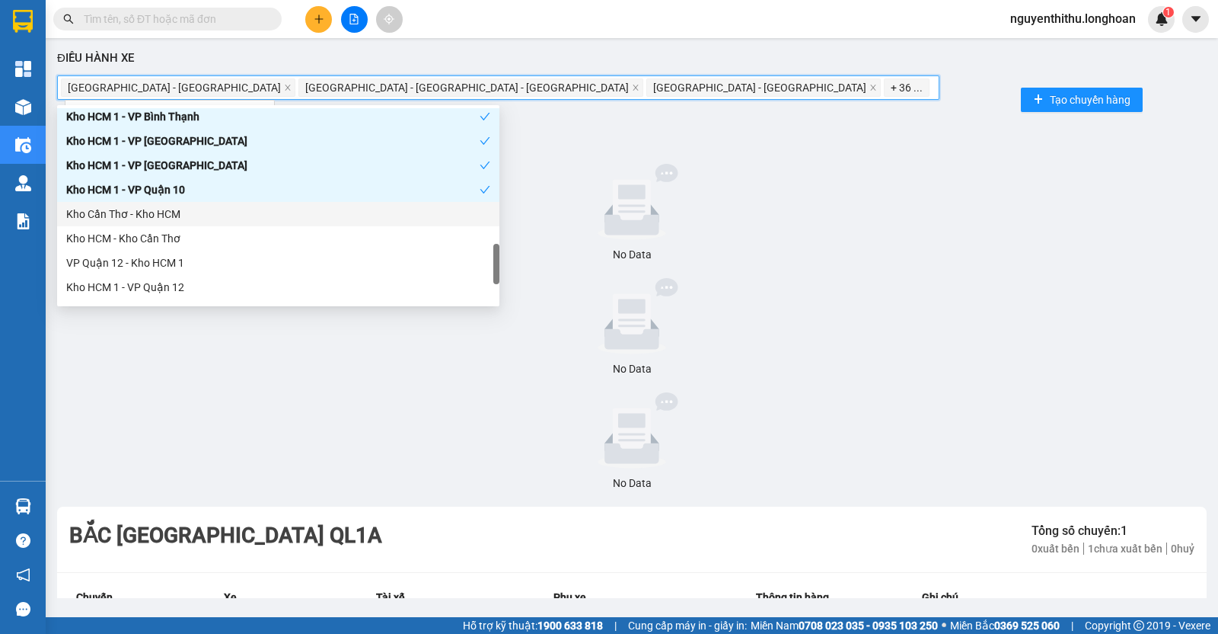
click at [257, 207] on div "Kho Cần Thơ - Kho HCM" at bounding box center [278, 214] width 424 height 17
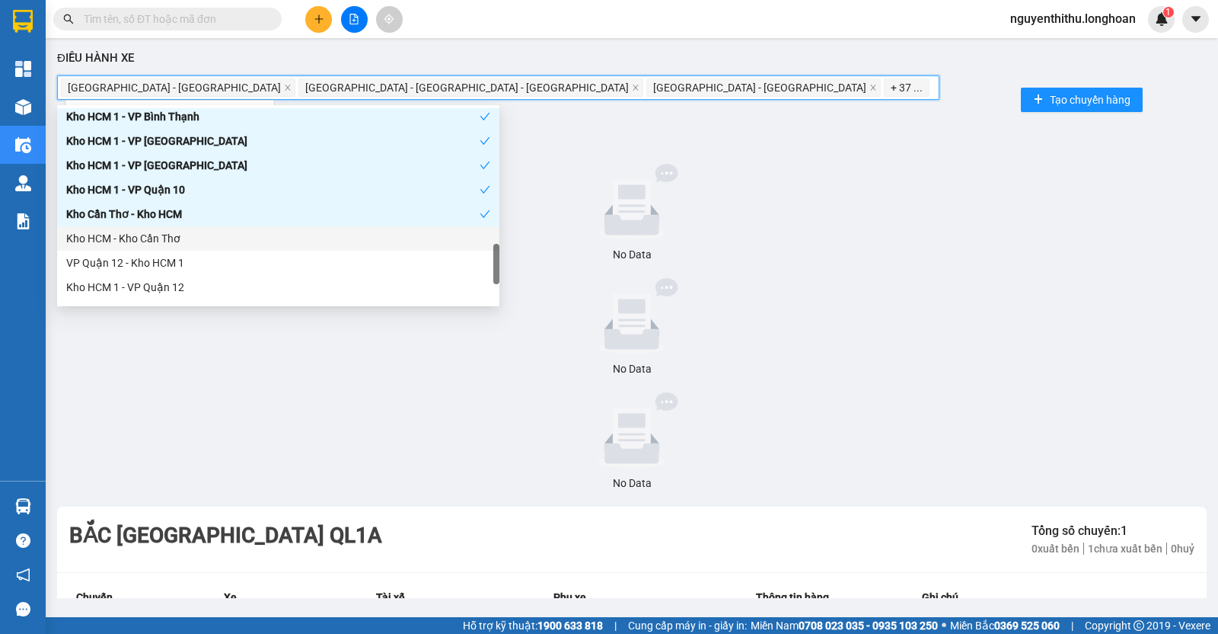
click at [253, 233] on div "Kho HCM - Kho Cần Thơ" at bounding box center [278, 238] width 424 height 17
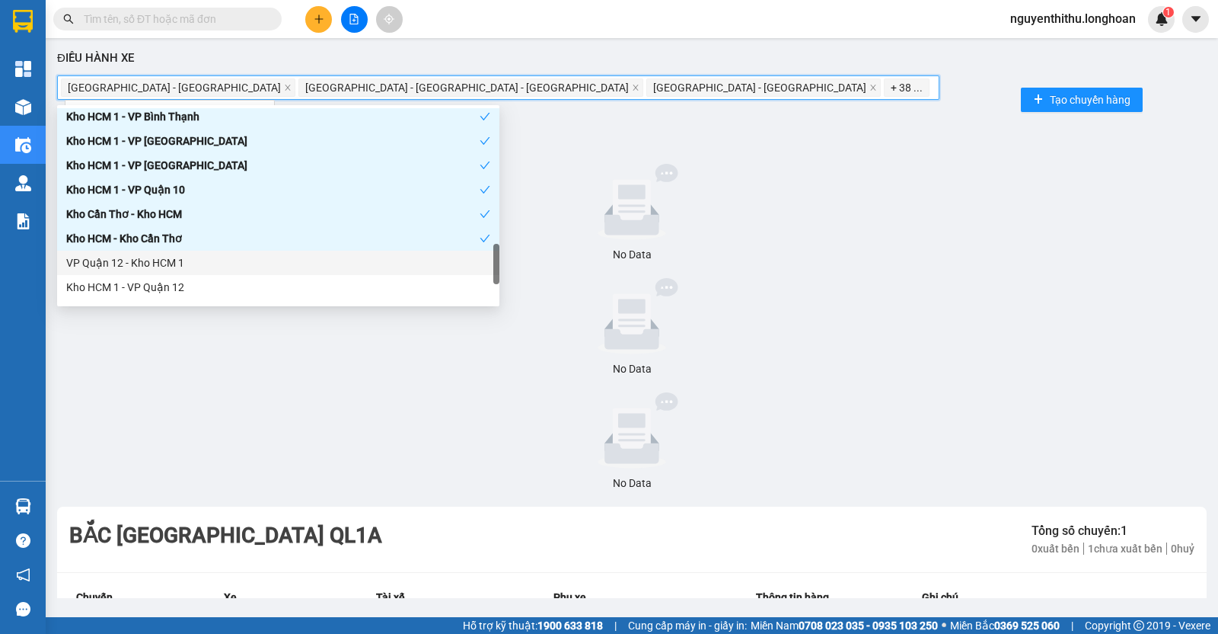
click at [239, 272] on div "VP Quận 12 - Kho HCM 1" at bounding box center [278, 263] width 442 height 24
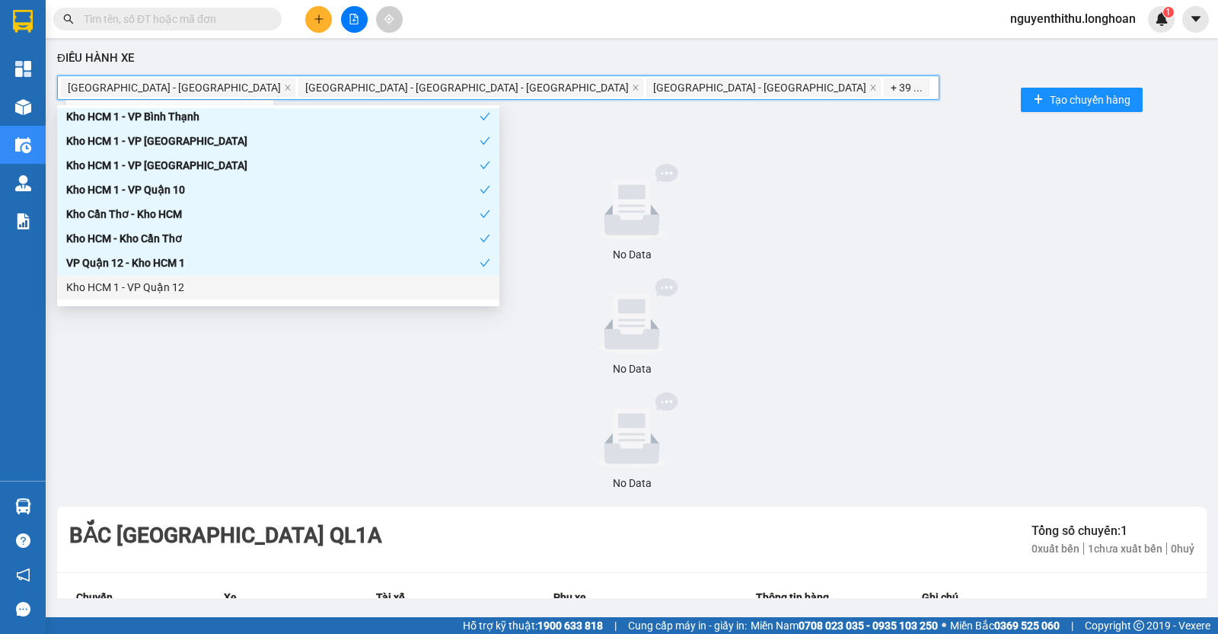
click at [239, 283] on div "Kho HCM 1 - VP Quận 12" at bounding box center [278, 287] width 424 height 17
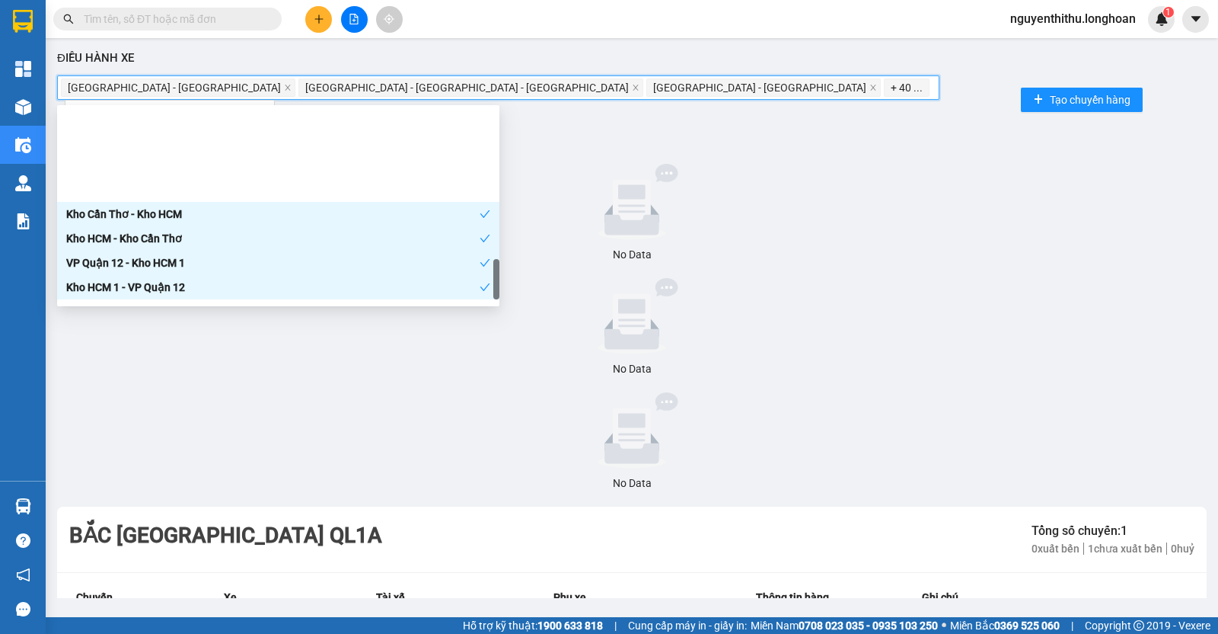
scroll to position [952, 0]
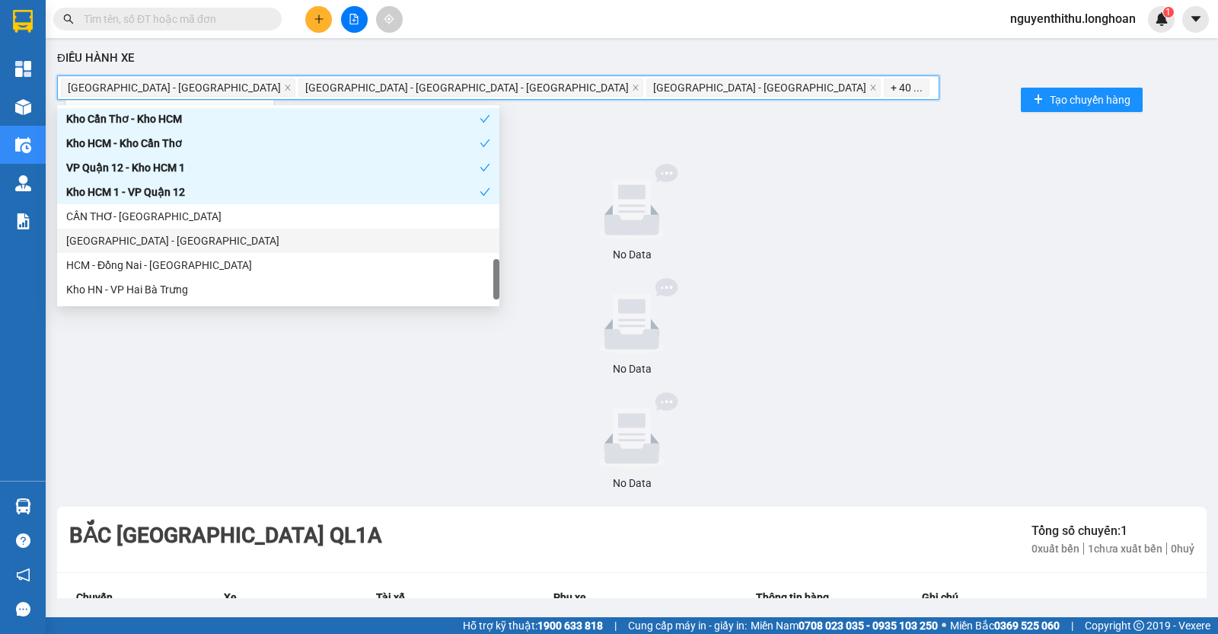
click at [240, 221] on div "CẦN THƠ- [GEOGRAPHIC_DATA]" at bounding box center [278, 216] width 424 height 17
click at [240, 238] on div "[GEOGRAPHIC_DATA] - [GEOGRAPHIC_DATA]" at bounding box center [278, 240] width 424 height 17
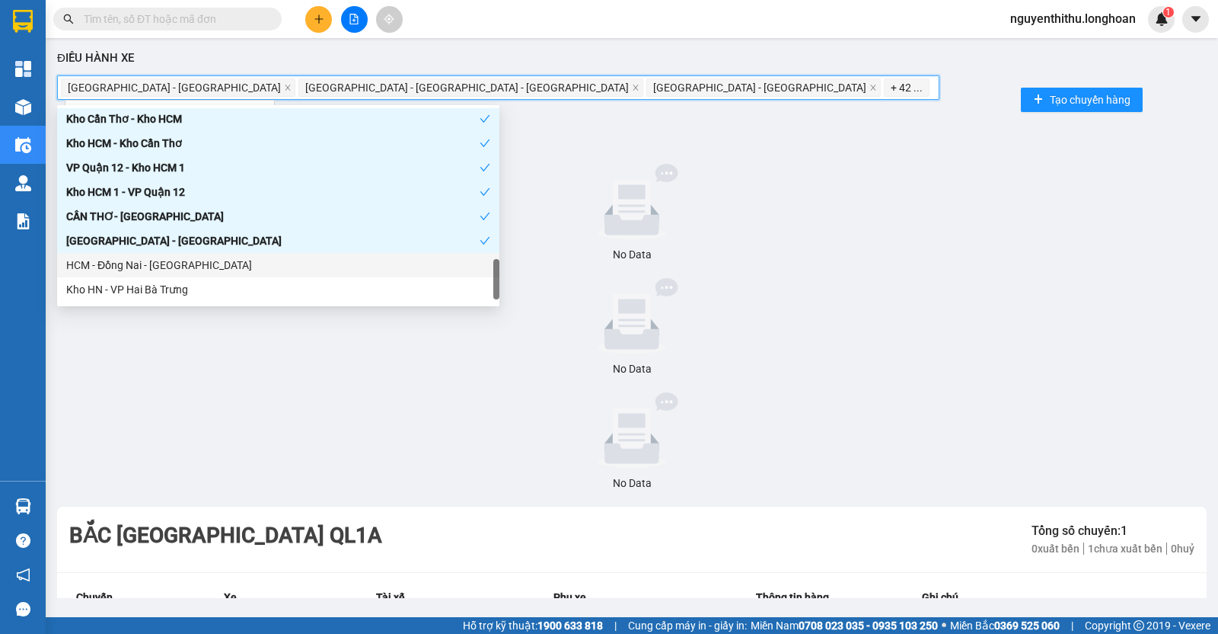
click at [241, 263] on div "HCM - Đồng Nai - [GEOGRAPHIC_DATA]" at bounding box center [278, 265] width 424 height 17
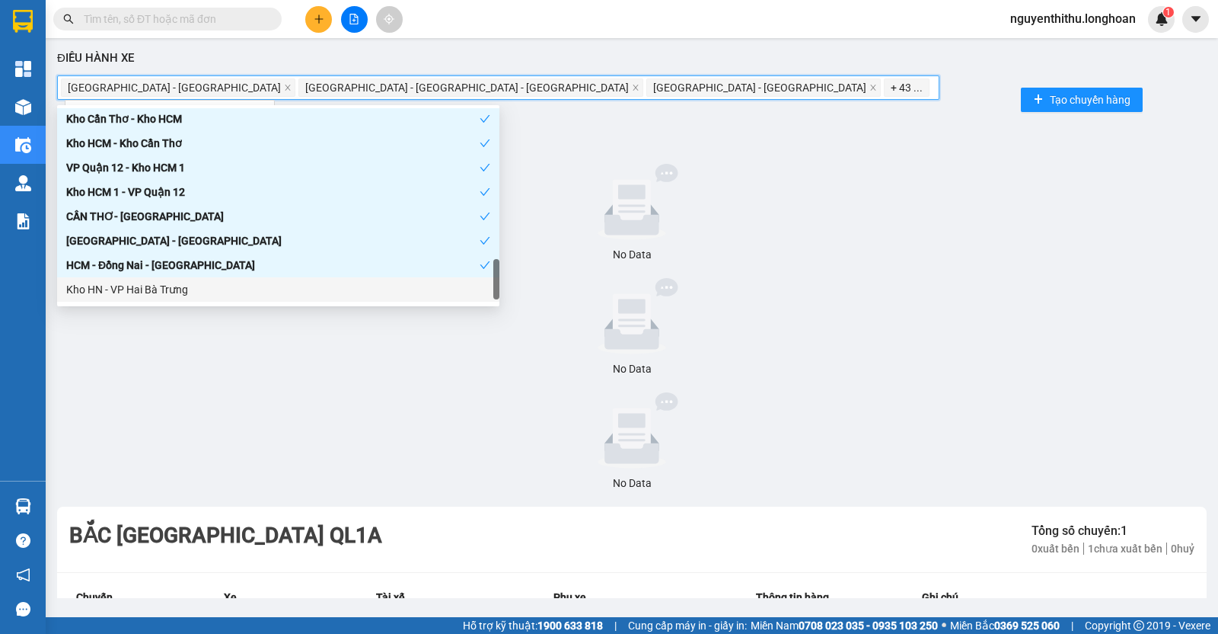
click at [243, 283] on div "Kho HN - VP Hai Bà Trưng" at bounding box center [278, 289] width 424 height 17
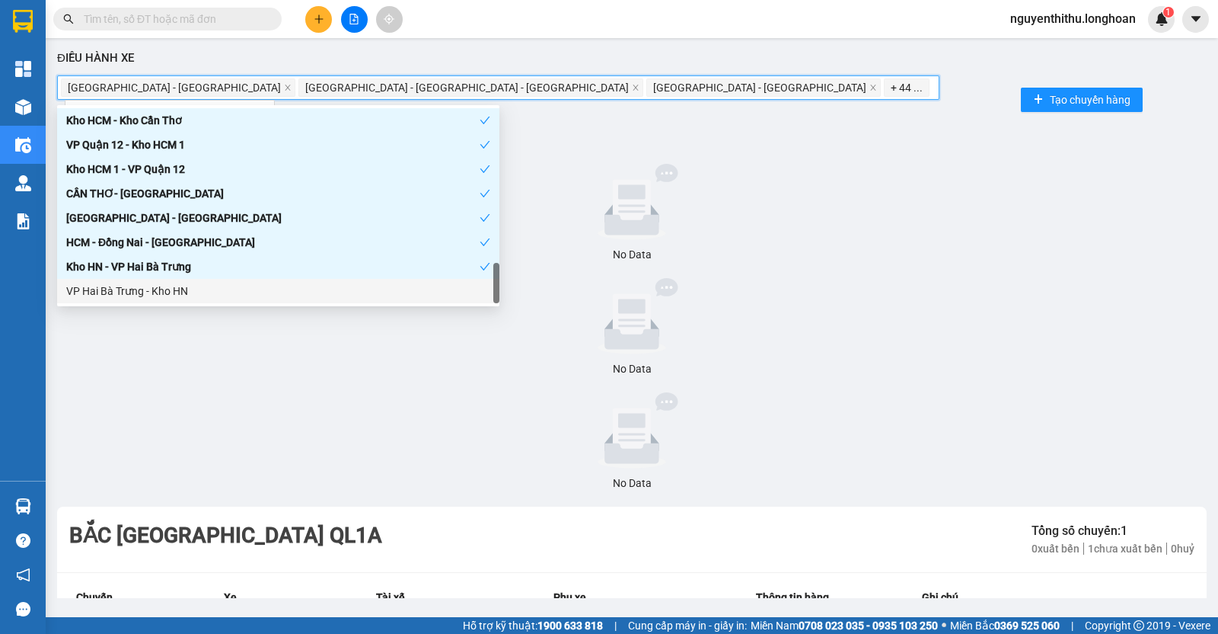
click at [241, 286] on div "VP Hai Bà Trưng - Kho HN" at bounding box center [278, 291] width 424 height 17
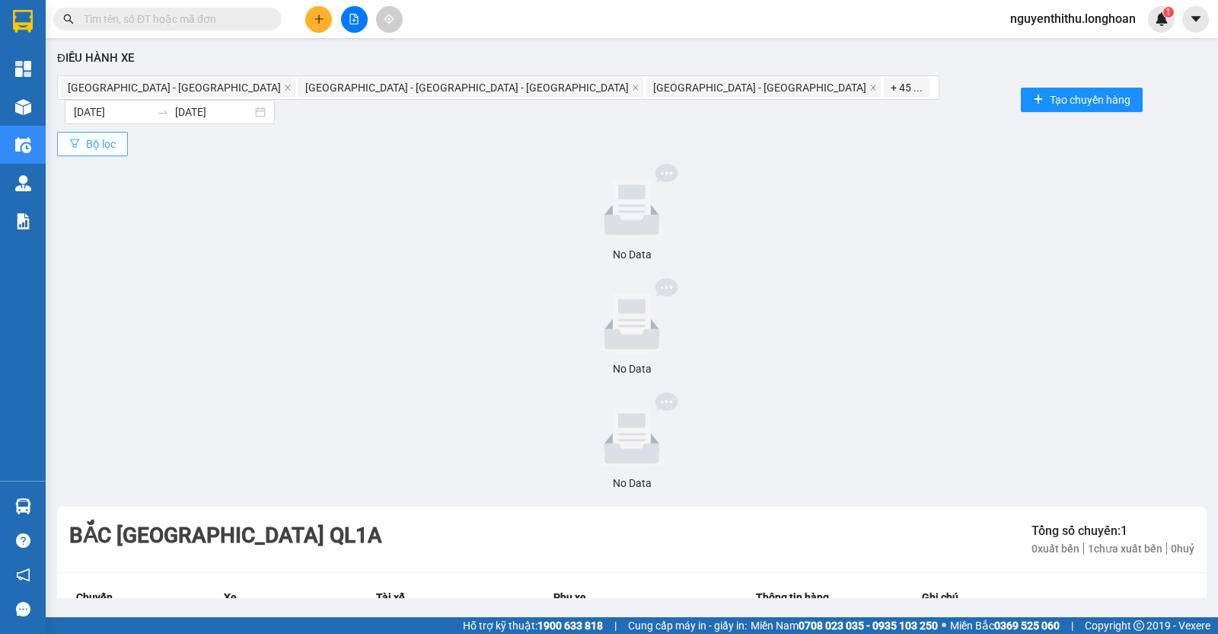
click at [117, 132] on button "Bộ lọc" at bounding box center [92, 144] width 71 height 24
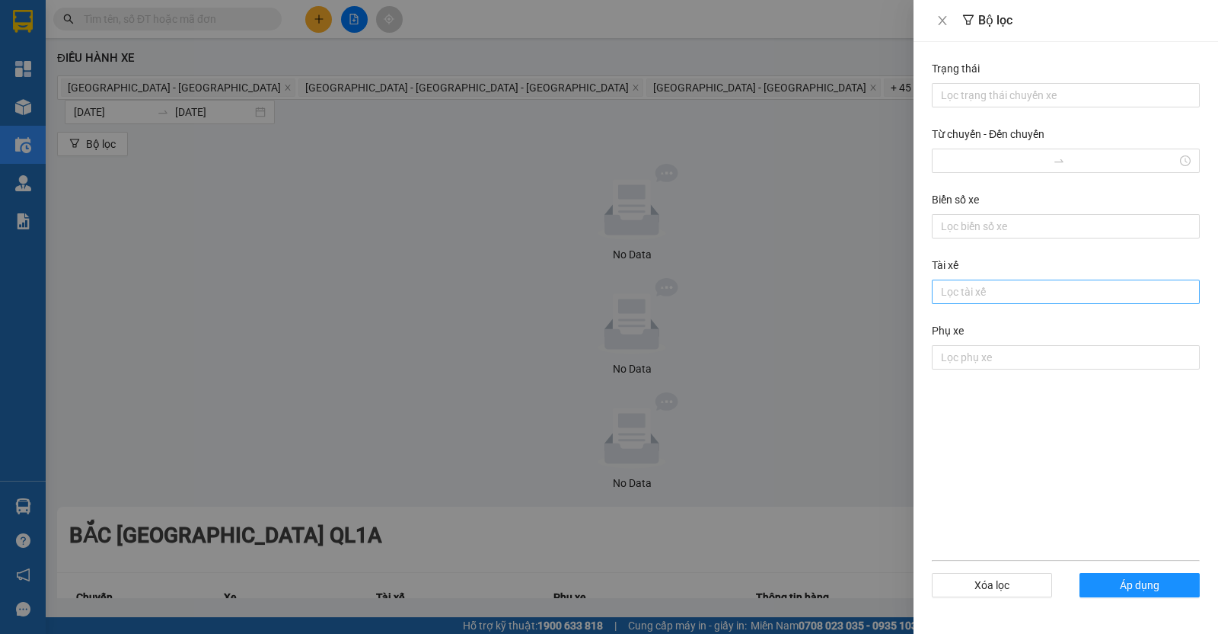
click at [998, 291] on div at bounding box center [1066, 292] width 260 height 18
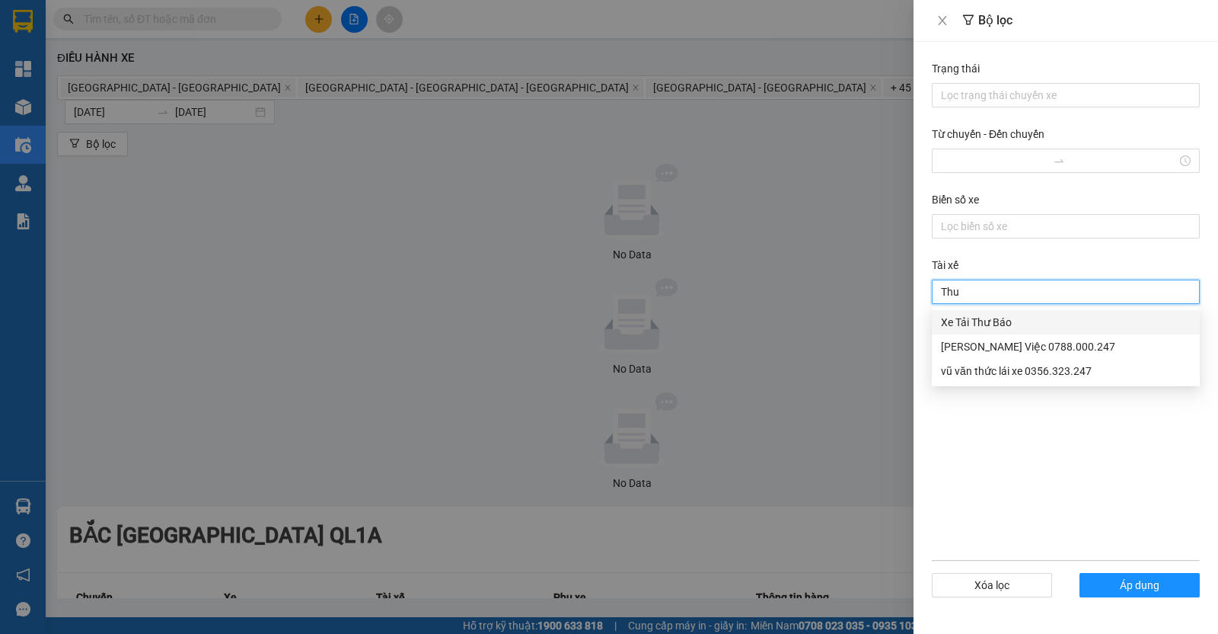
scroll to position [0, 0]
type input "Thức"
click at [1014, 321] on div "vũ văn thức lái xe 0356.323.247" at bounding box center [1066, 322] width 250 height 17
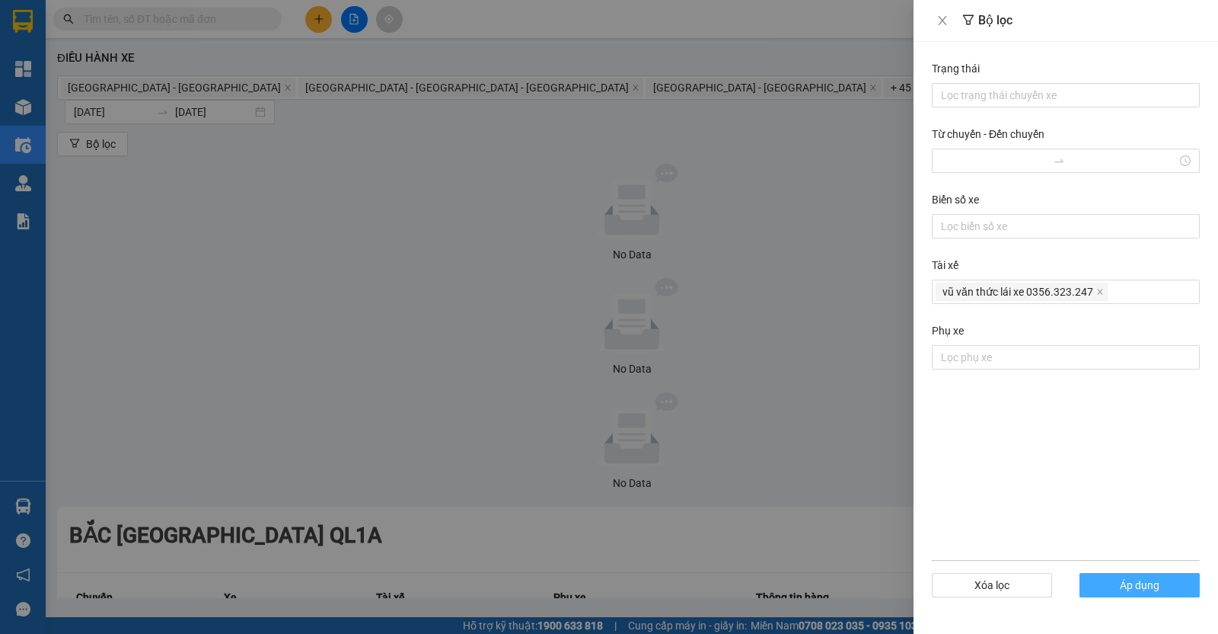
click at [1133, 596] on button "Áp dụng" at bounding box center [1140, 585] width 120 height 24
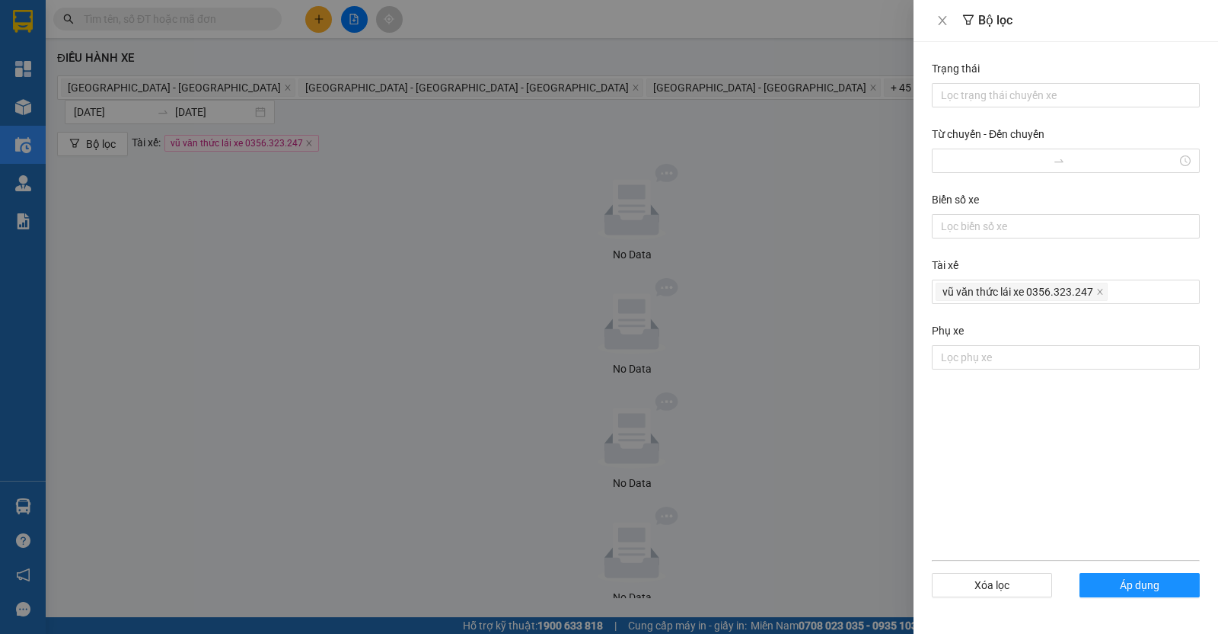
click at [823, 369] on div at bounding box center [609, 317] width 1218 height 634
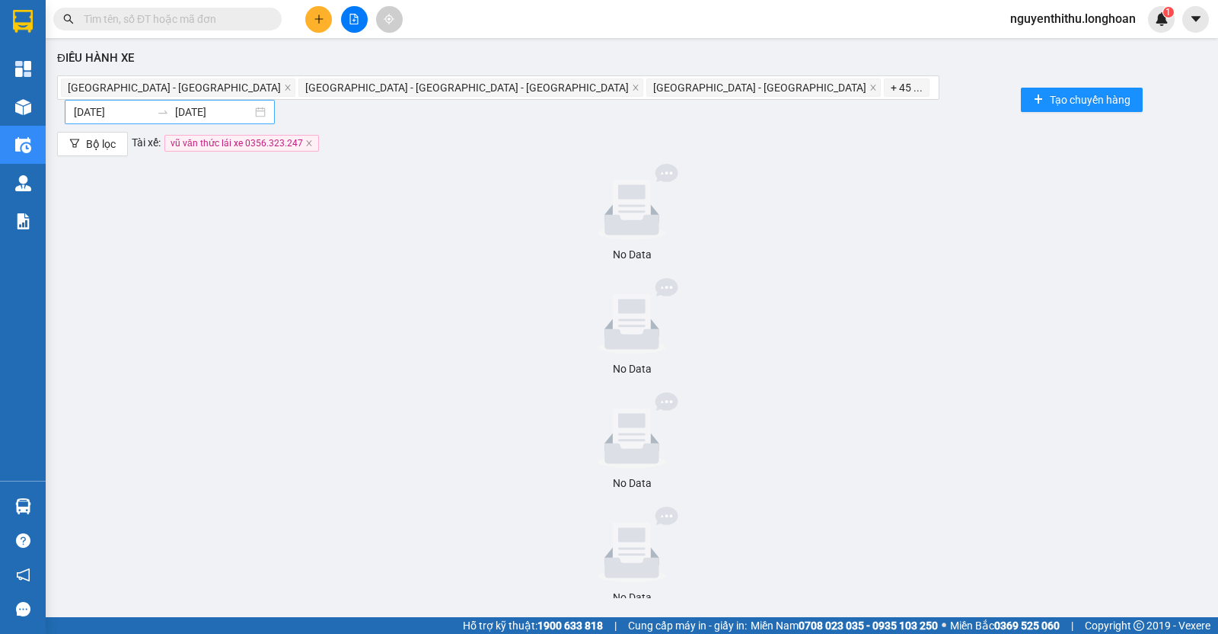
click at [151, 104] on input "[DATE]" at bounding box center [112, 112] width 77 height 17
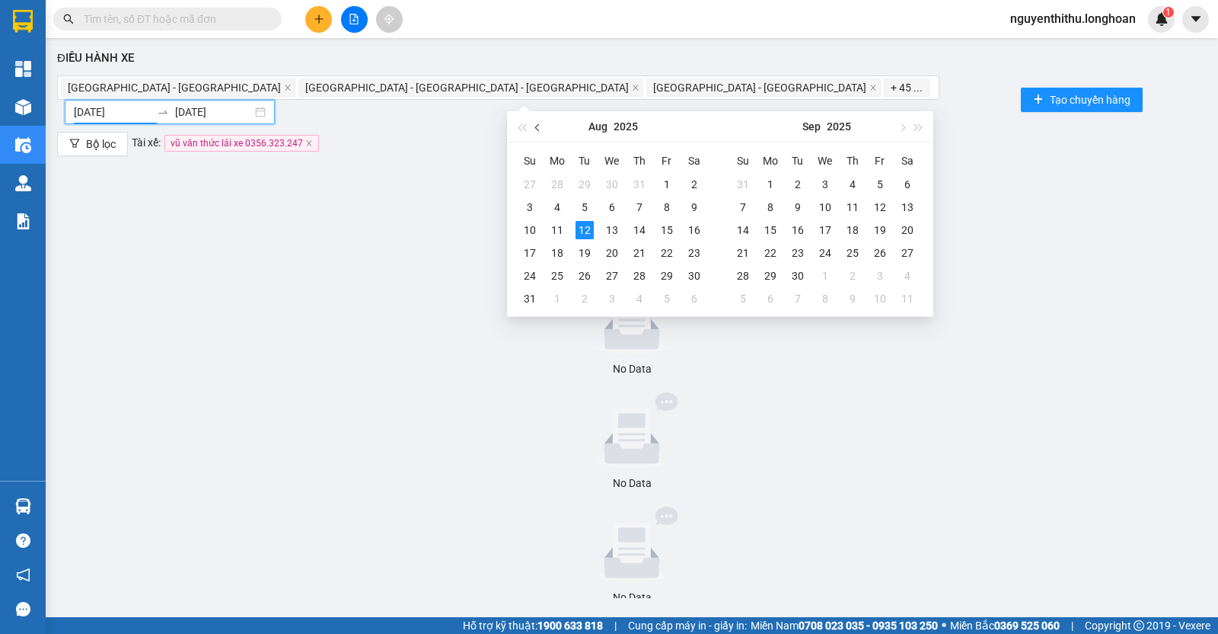
click at [538, 135] on button "button" at bounding box center [538, 126] width 17 height 30
type input "[DATE]"
click at [586, 176] on div "1" at bounding box center [585, 184] width 18 height 18
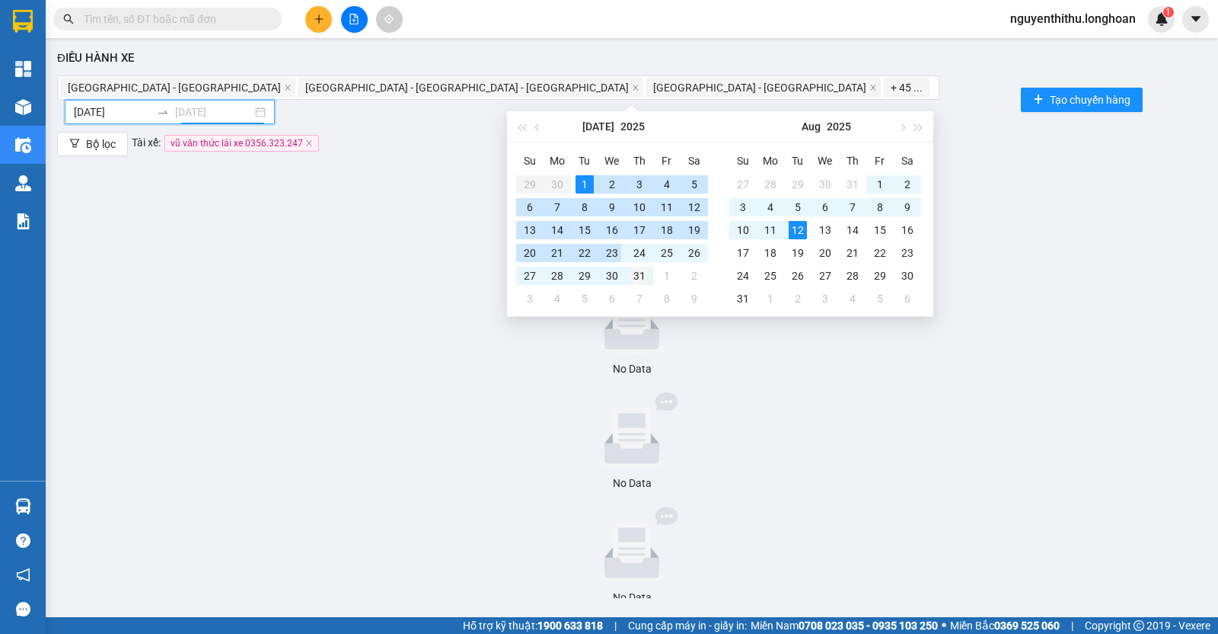
type input "[DATE]"
click at [641, 270] on div "31" at bounding box center [640, 276] width 18 height 18
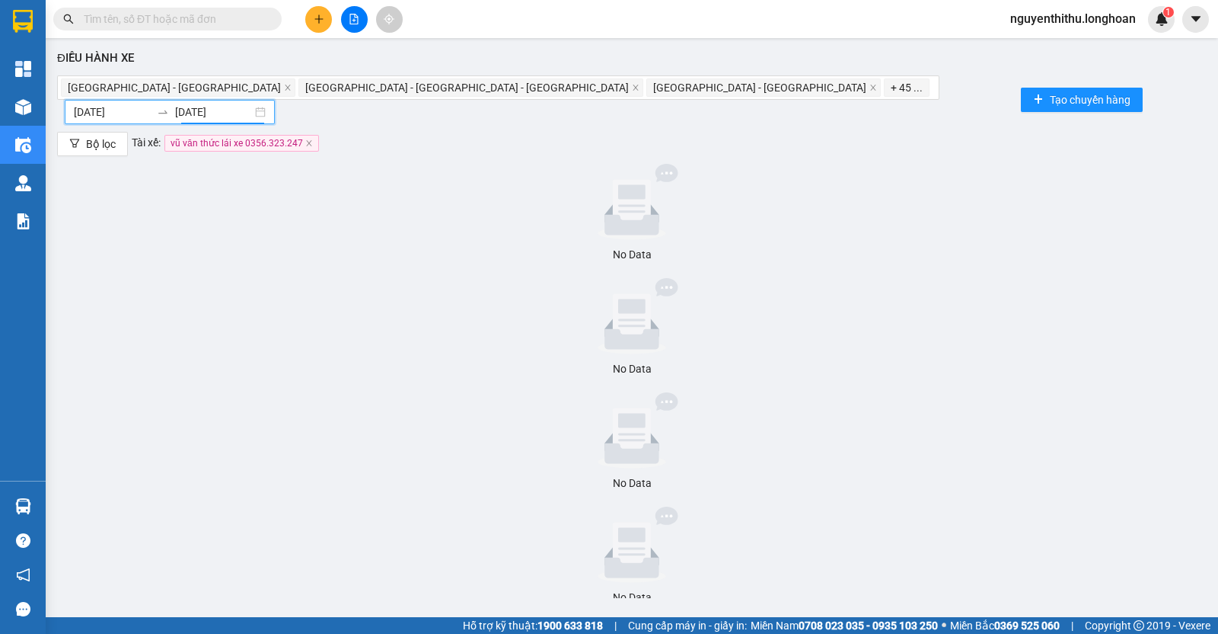
click at [356, 220] on div at bounding box center [632, 202] width 1138 height 76
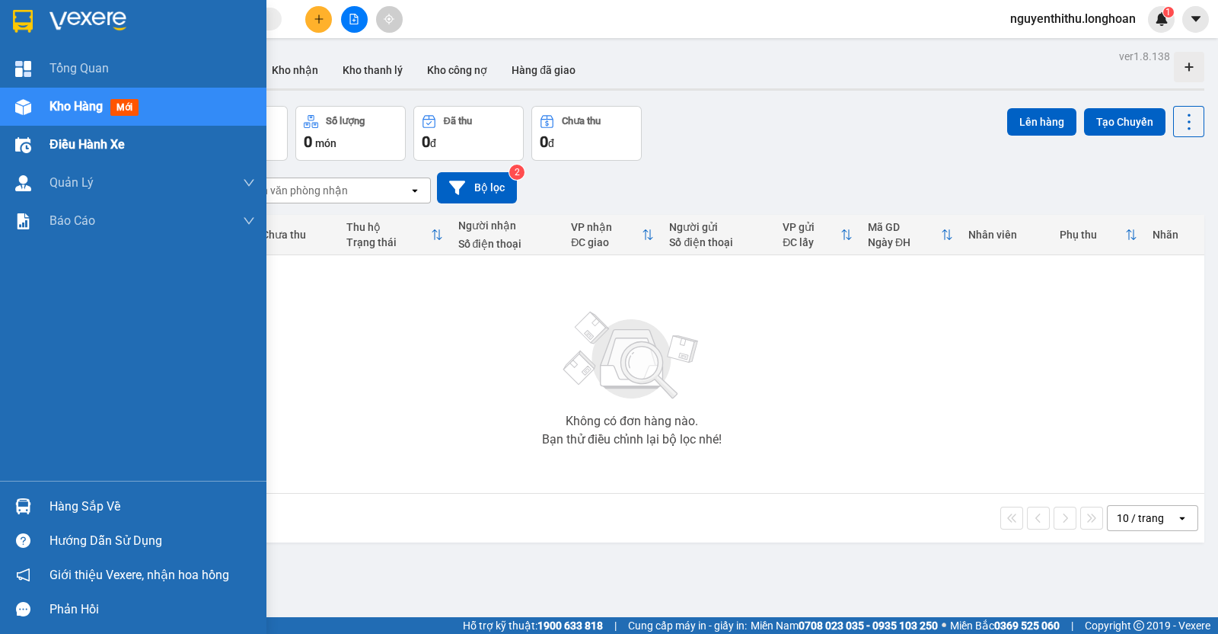
click at [102, 155] on div "Điều hành xe" at bounding box center [152, 145] width 206 height 38
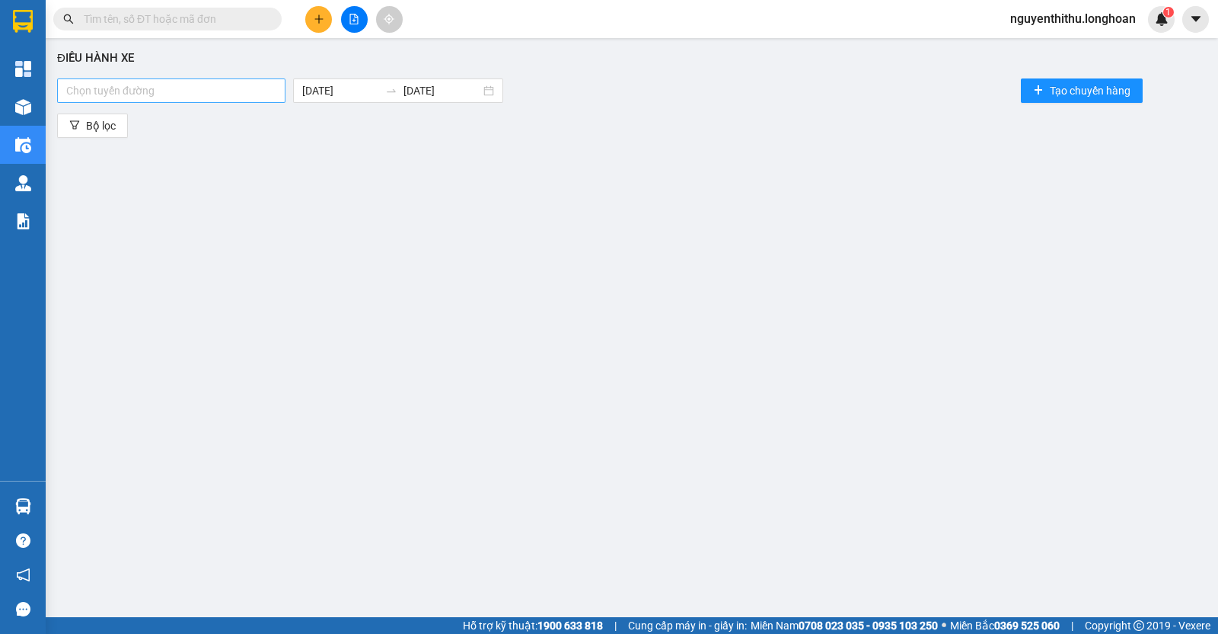
click at [145, 91] on div at bounding box center [171, 90] width 221 height 18
type input "nam từ"
click at [143, 118] on div "VP Nam Từ Liêm - Kho HN" at bounding box center [171, 120] width 210 height 17
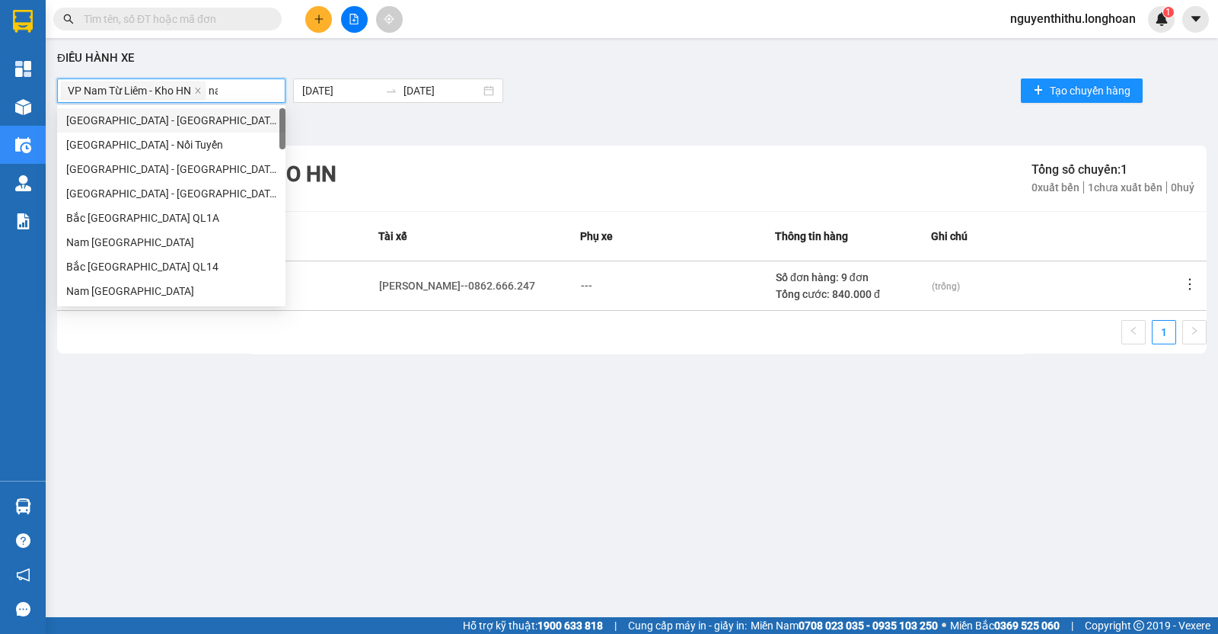
type input "nam"
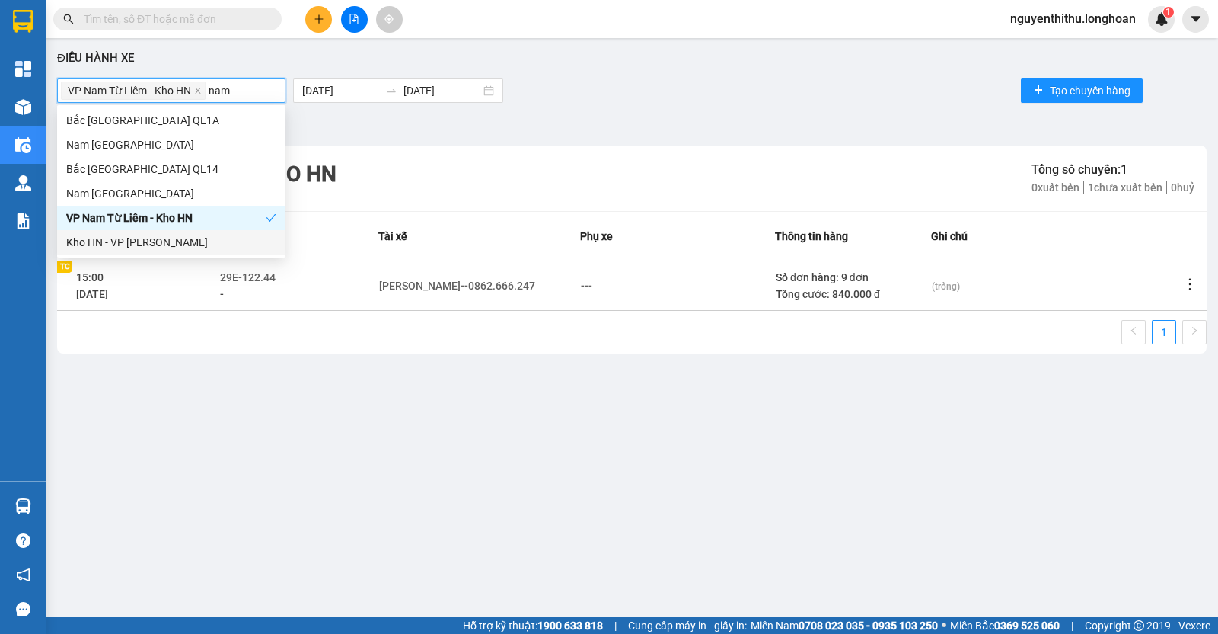
click at [141, 241] on div "Kho HN - VP [PERSON_NAME]" at bounding box center [171, 242] width 210 height 17
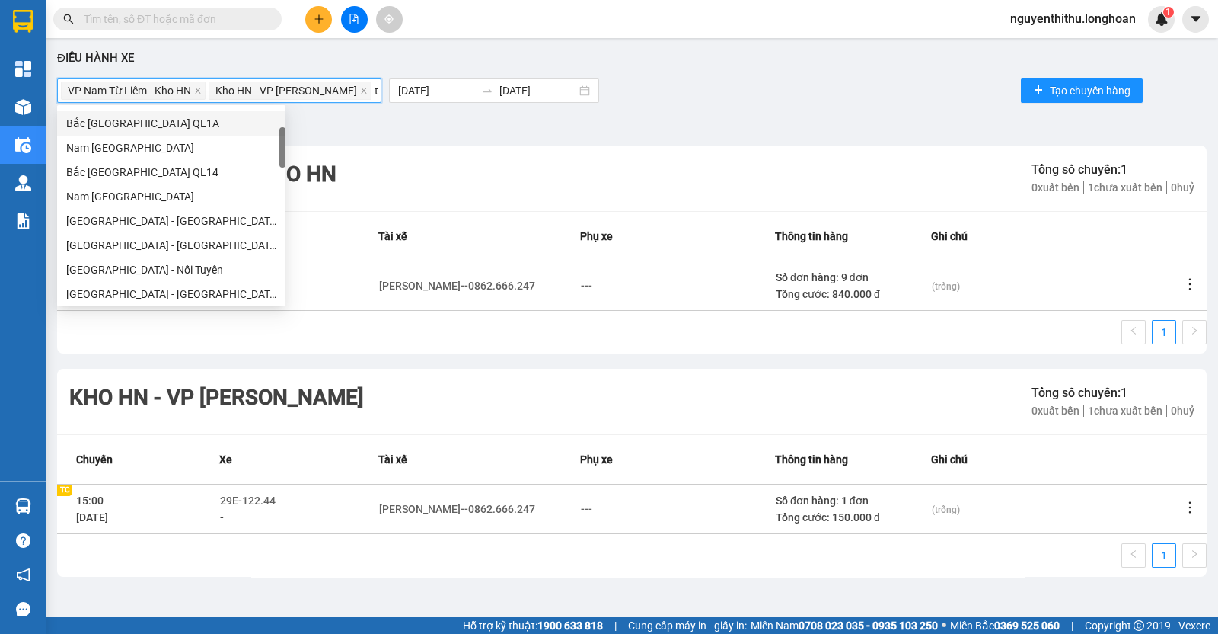
scroll to position [24, 0]
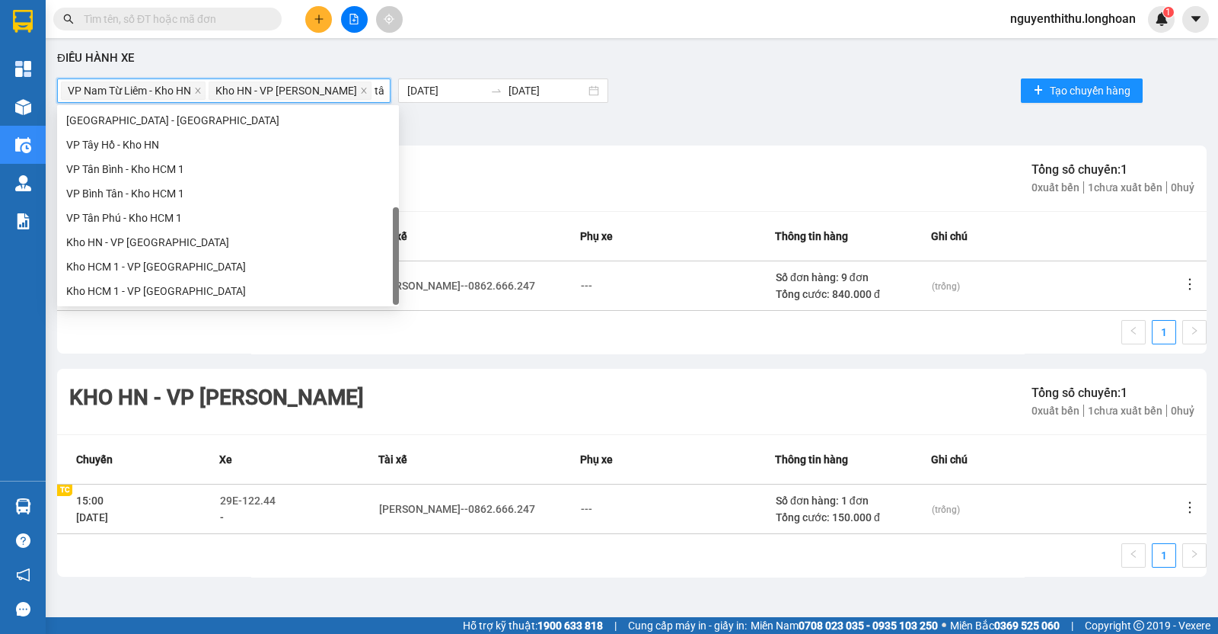
type input "tây"
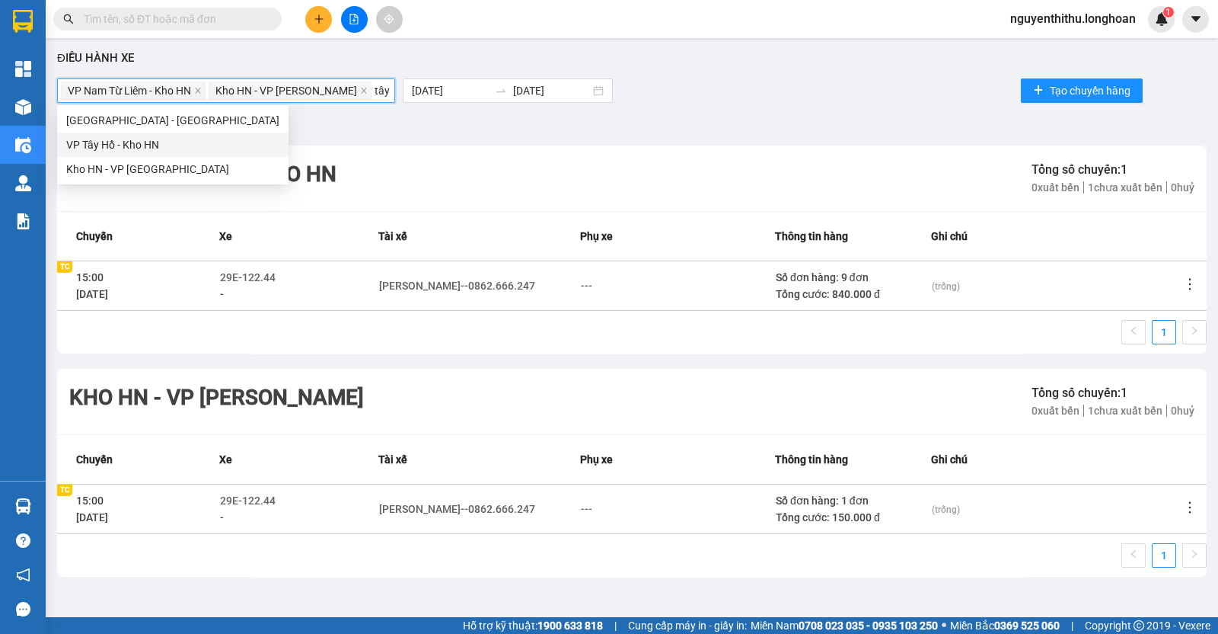
click at [142, 140] on div "VP Tây Hồ - Kho HN" at bounding box center [172, 144] width 213 height 17
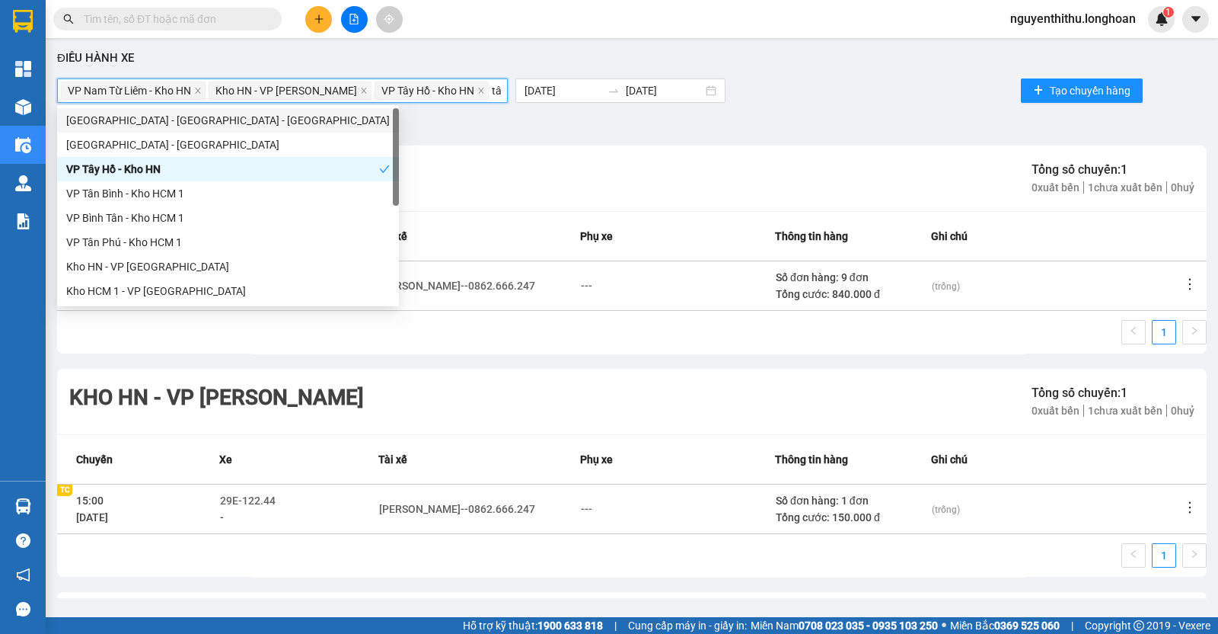
type input "tây"
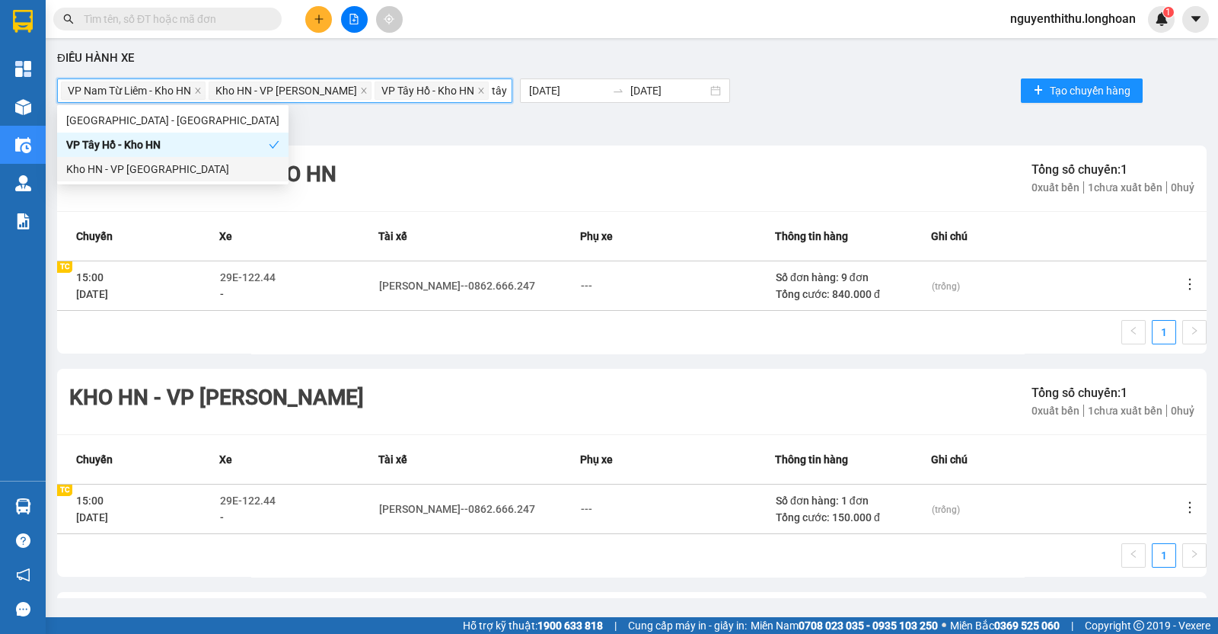
click at [154, 171] on div "Kho HN - VP [GEOGRAPHIC_DATA]" at bounding box center [172, 169] width 213 height 17
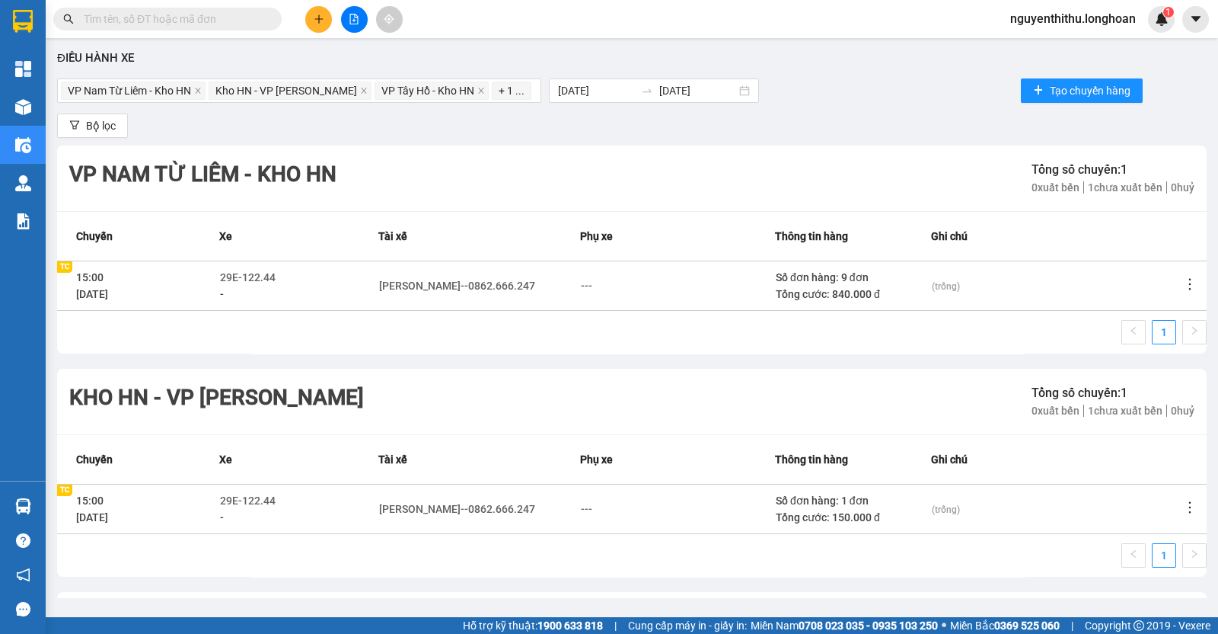
click at [428, 116] on div "Bộ lọc" at bounding box center [632, 125] width 1150 height 24
click at [608, 89] on input "[DATE]" at bounding box center [596, 90] width 77 height 17
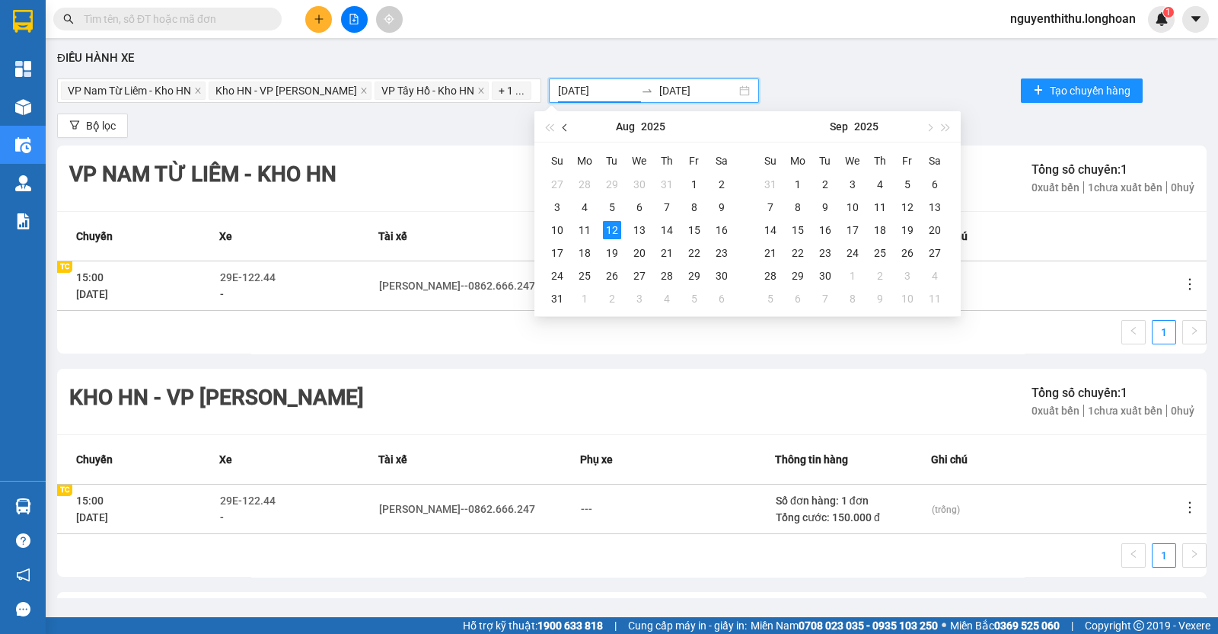
click at [568, 135] on button "button" at bounding box center [565, 126] width 17 height 30
type input "[DATE]"
click at [618, 181] on div "1" at bounding box center [612, 184] width 18 height 18
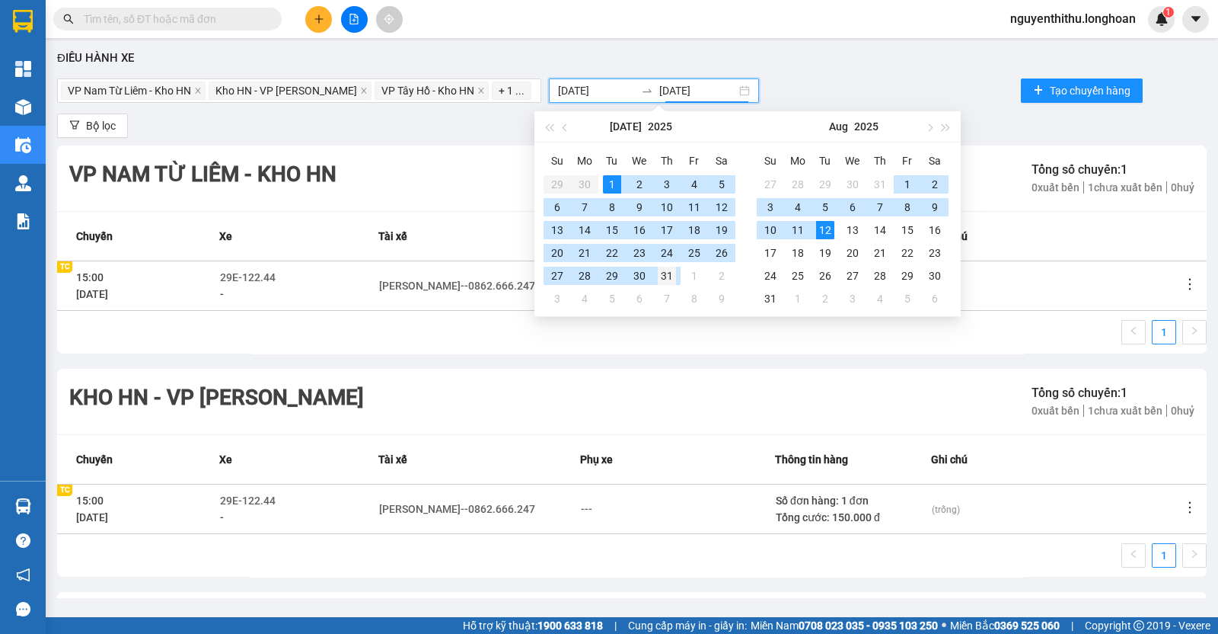
type input "[DATE]"
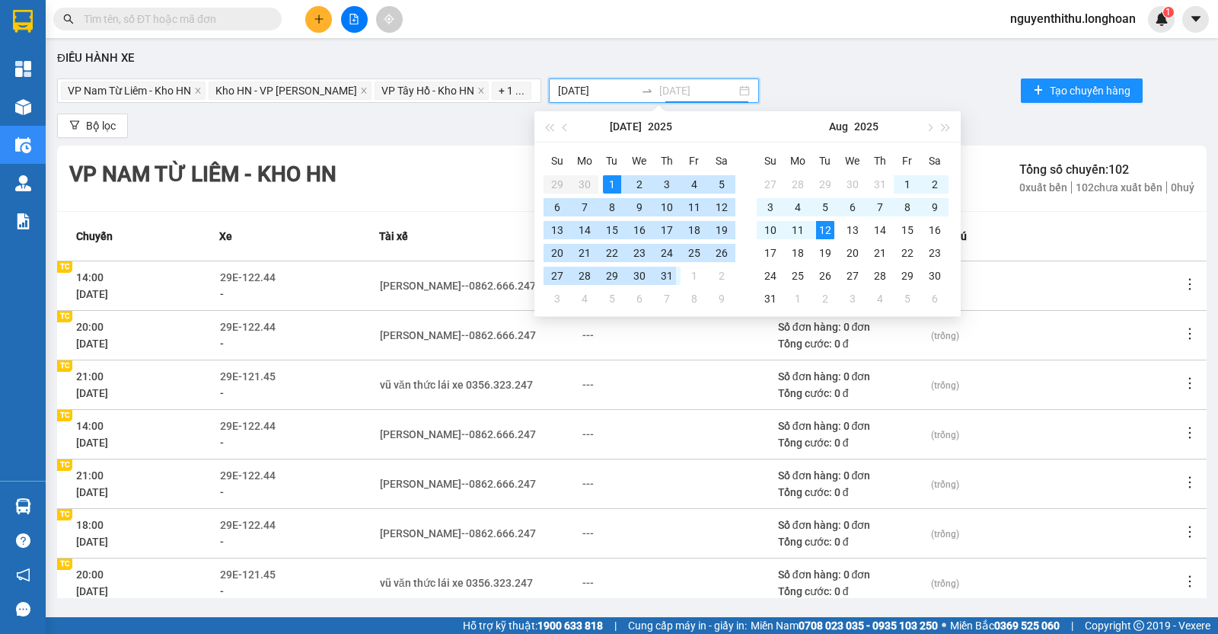
click at [670, 277] on div "31" at bounding box center [667, 276] width 18 height 18
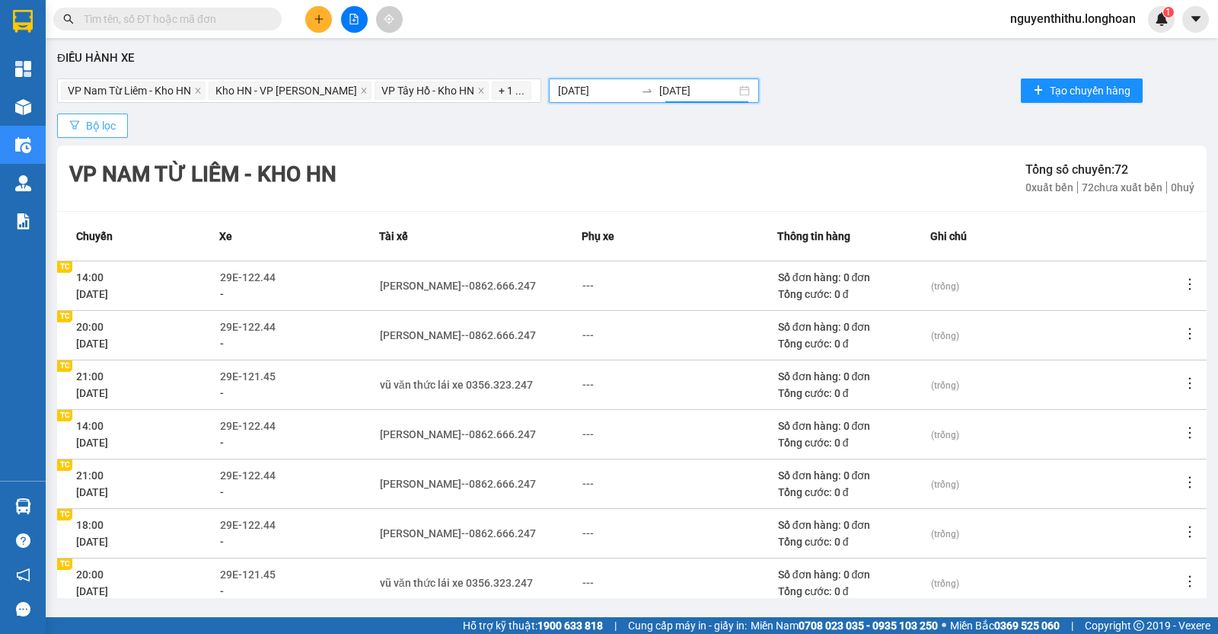
click at [116, 133] on button "Bộ lọc" at bounding box center [92, 125] width 71 height 24
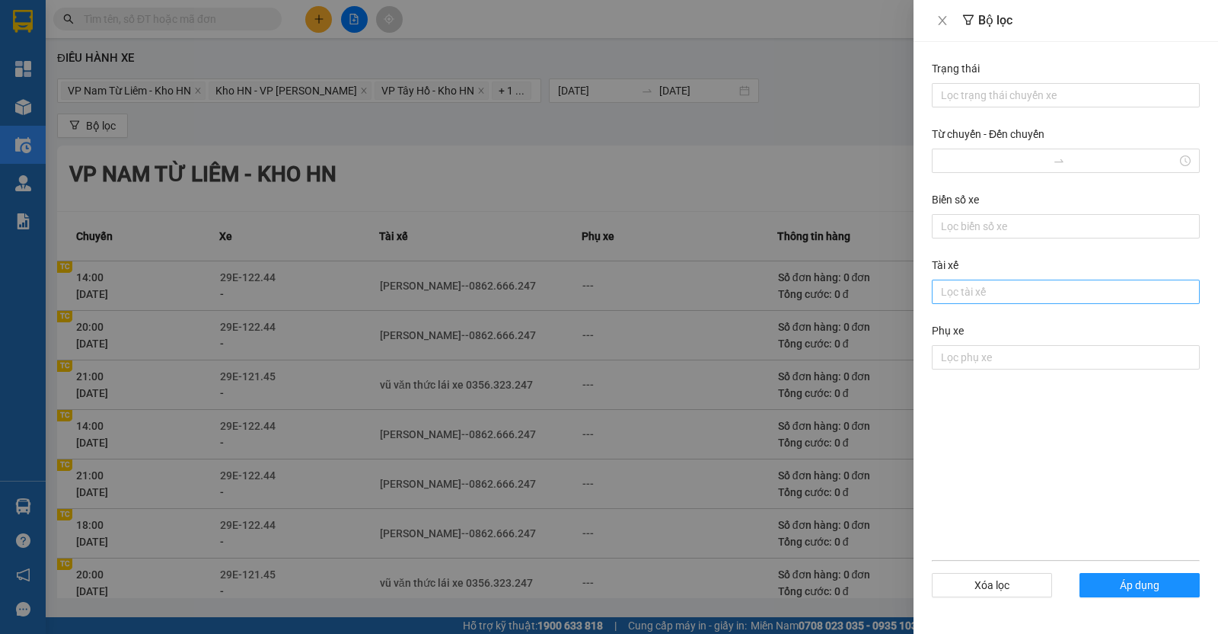
click at [970, 293] on div at bounding box center [1066, 292] width 260 height 18
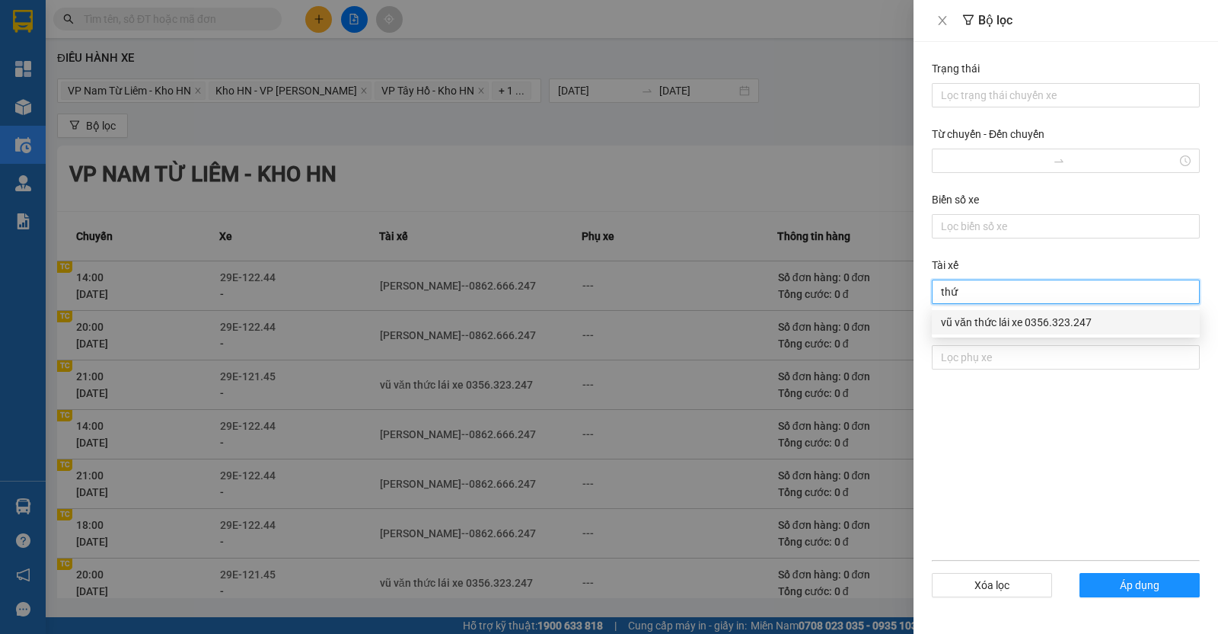
type input "thức"
click at [998, 319] on div "vũ văn thức lái xe 0356.323.247" at bounding box center [1066, 322] width 250 height 17
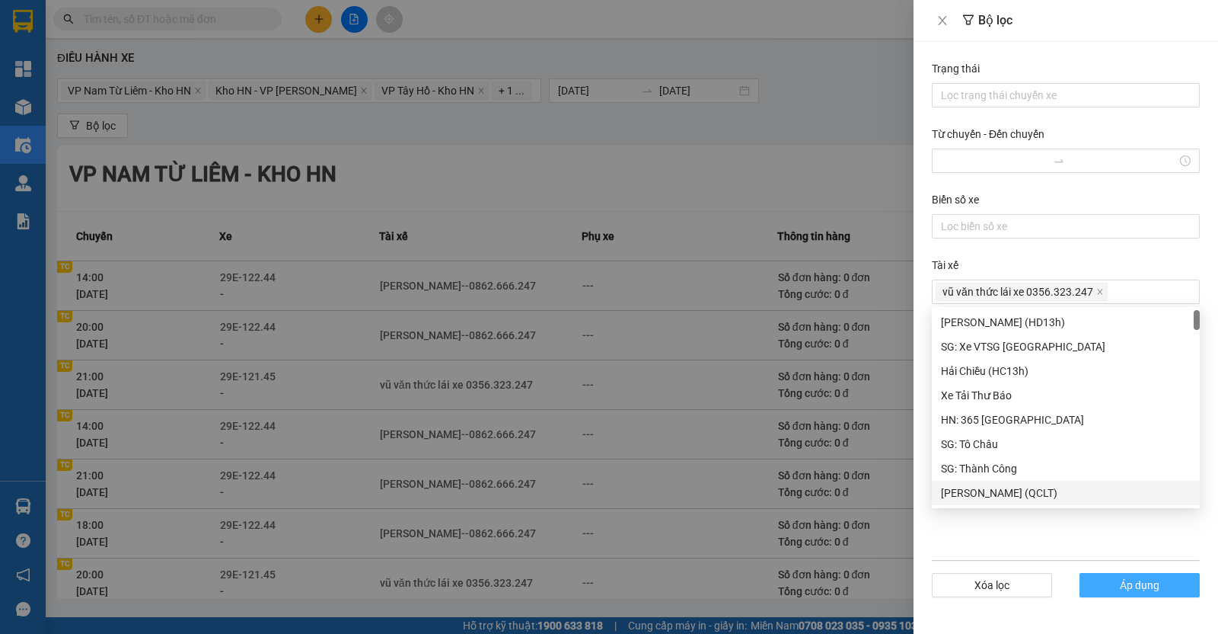
click at [1116, 592] on button "Áp dụng" at bounding box center [1140, 585] width 120 height 24
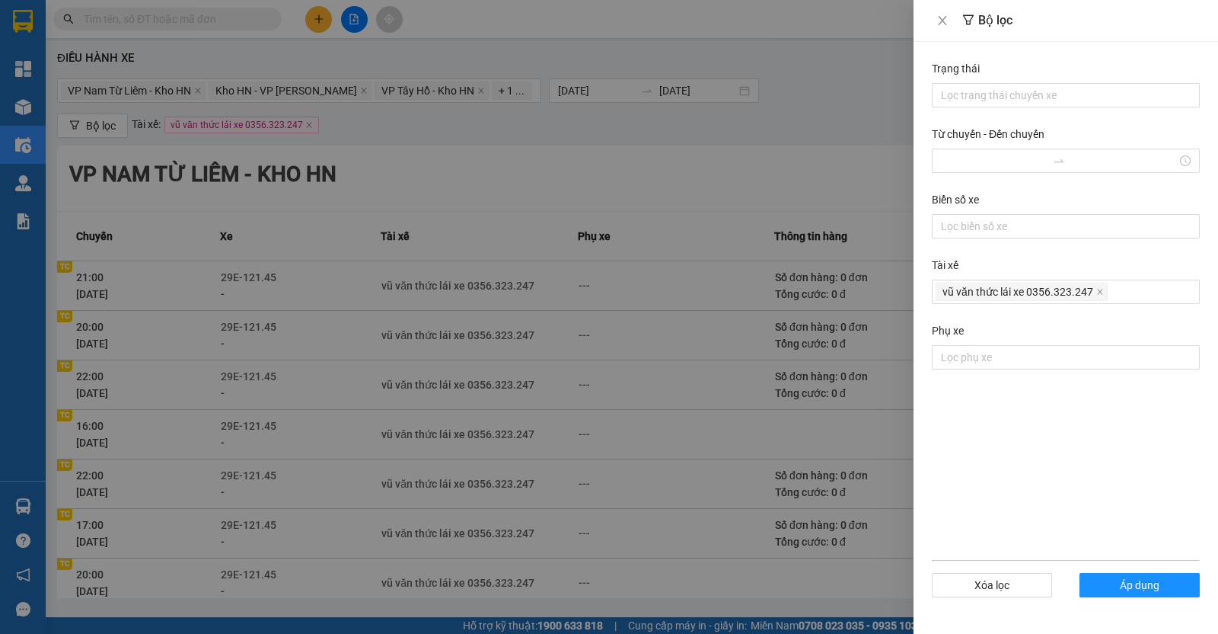
click at [678, 165] on div at bounding box center [609, 317] width 1218 height 634
